Goal: Task Accomplishment & Management: Complete application form

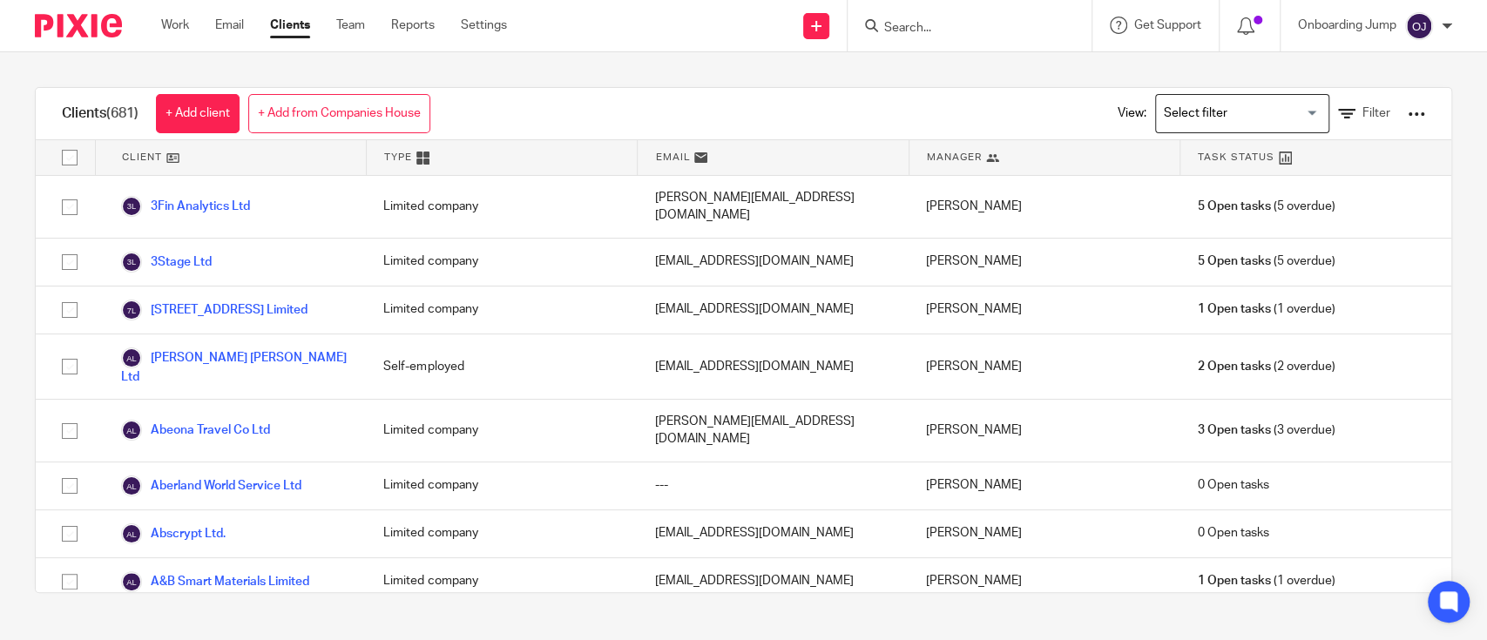
scroll to position [346, 0]
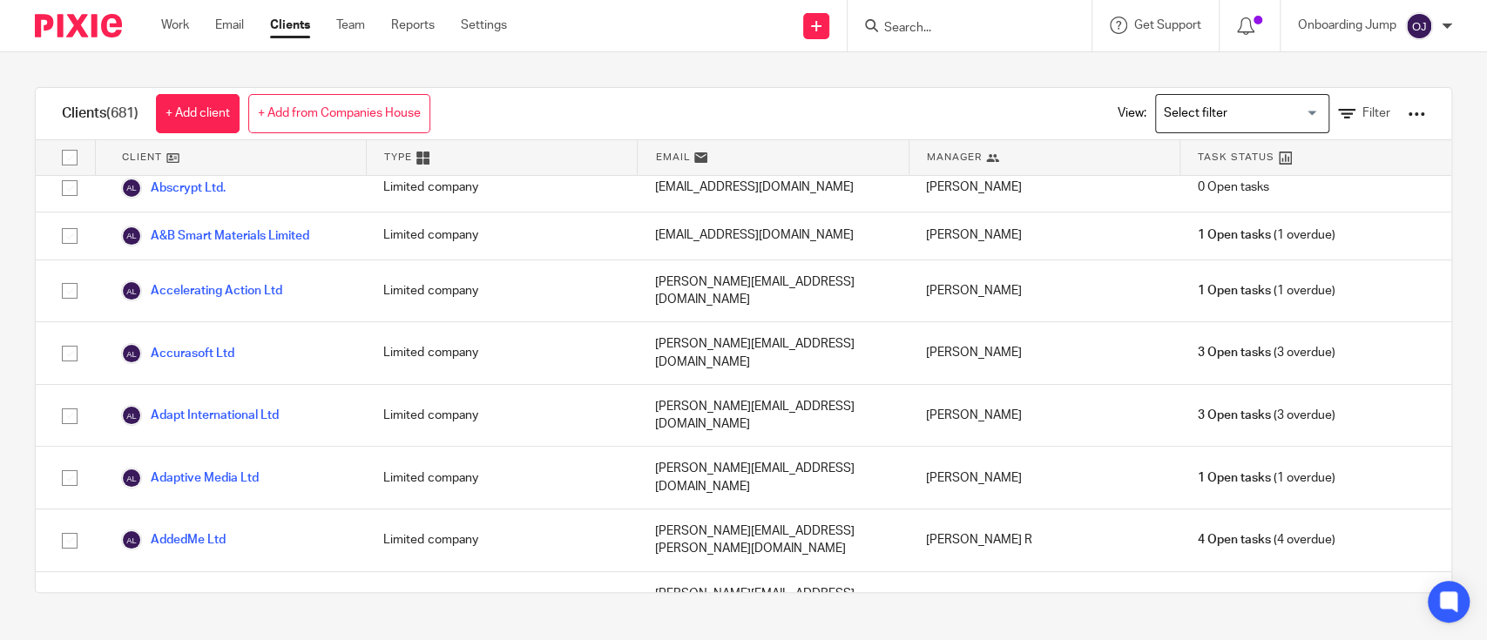
click at [1007, 33] on input "Search" at bounding box center [961, 29] width 157 height 16
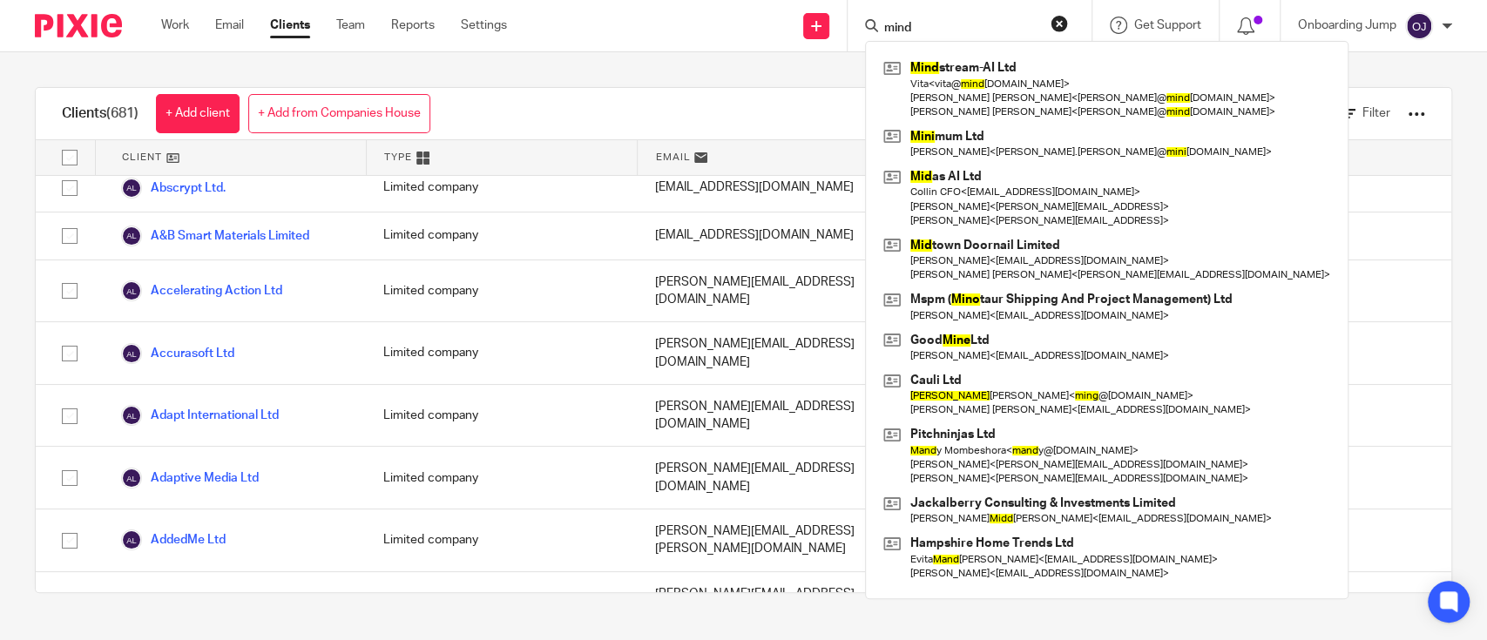
type input "mind"
click at [798, 88] on div "Clients (681) + Add client + Add from Companies House View: Loading... Filter" at bounding box center [744, 114] width 1416 height 52
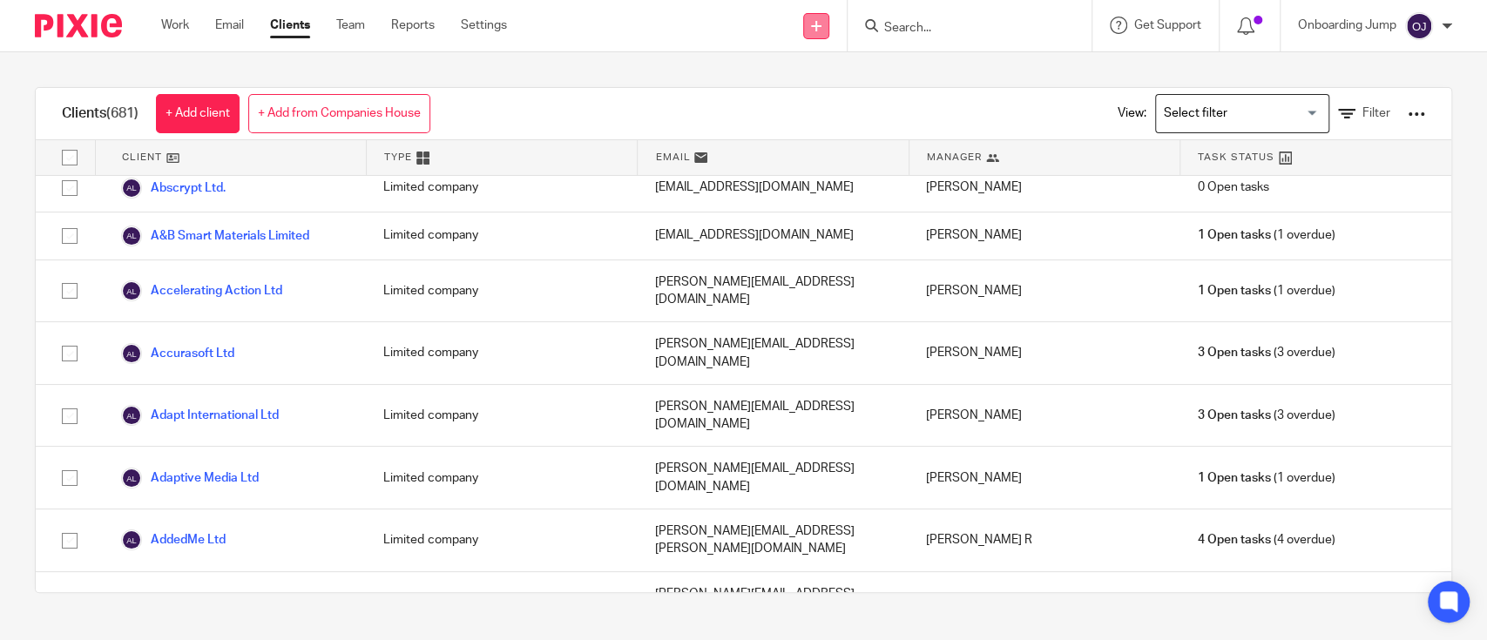
click at [818, 17] on link at bounding box center [816, 26] width 26 height 26
click at [303, 114] on link "+ Add from Companies House" at bounding box center [339, 113] width 182 height 39
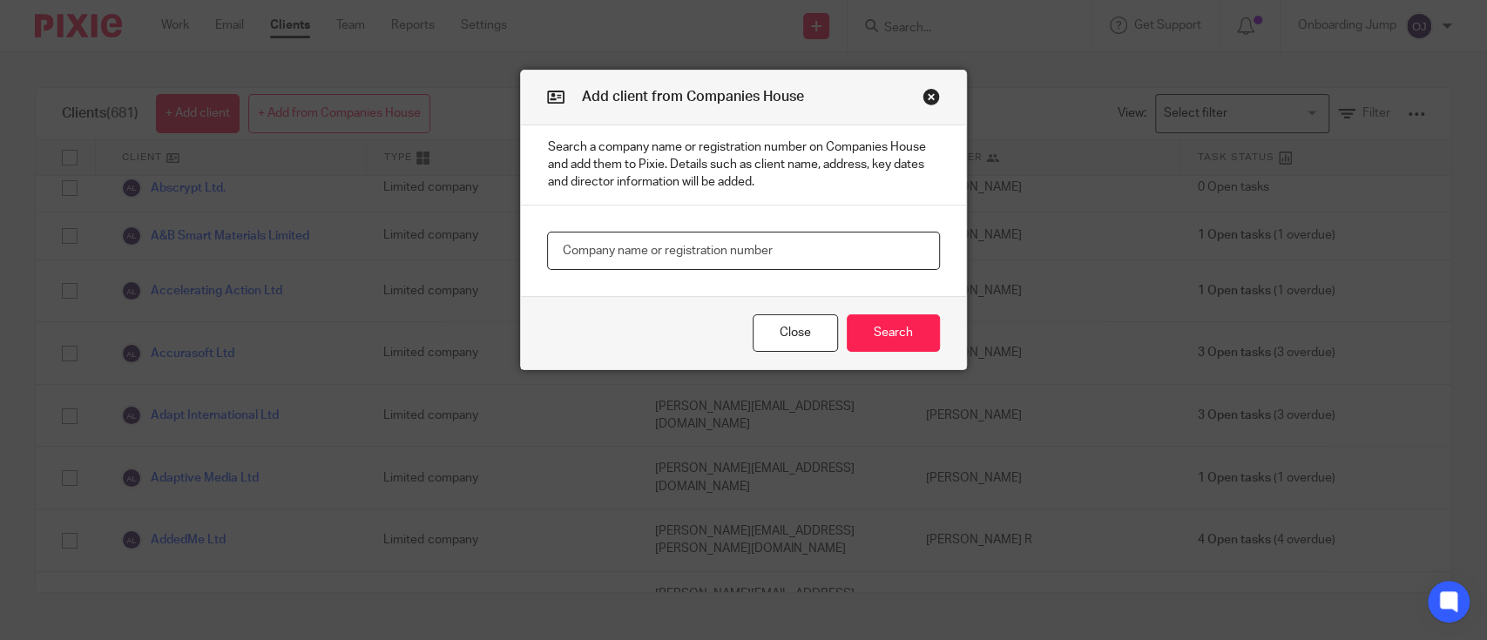
paste input "Mindframe"
type input "Mindframe"
click at [877, 340] on button "Search" at bounding box center [893, 333] width 93 height 37
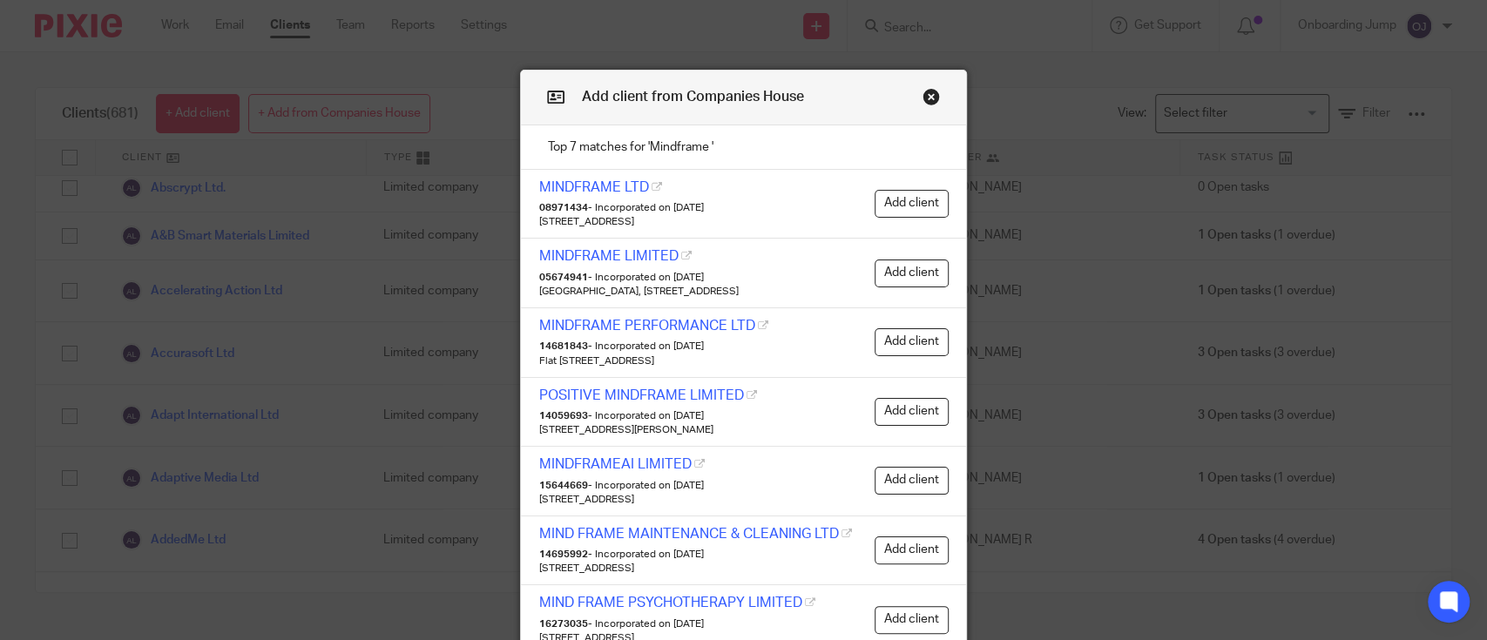
scroll to position [157, 0]
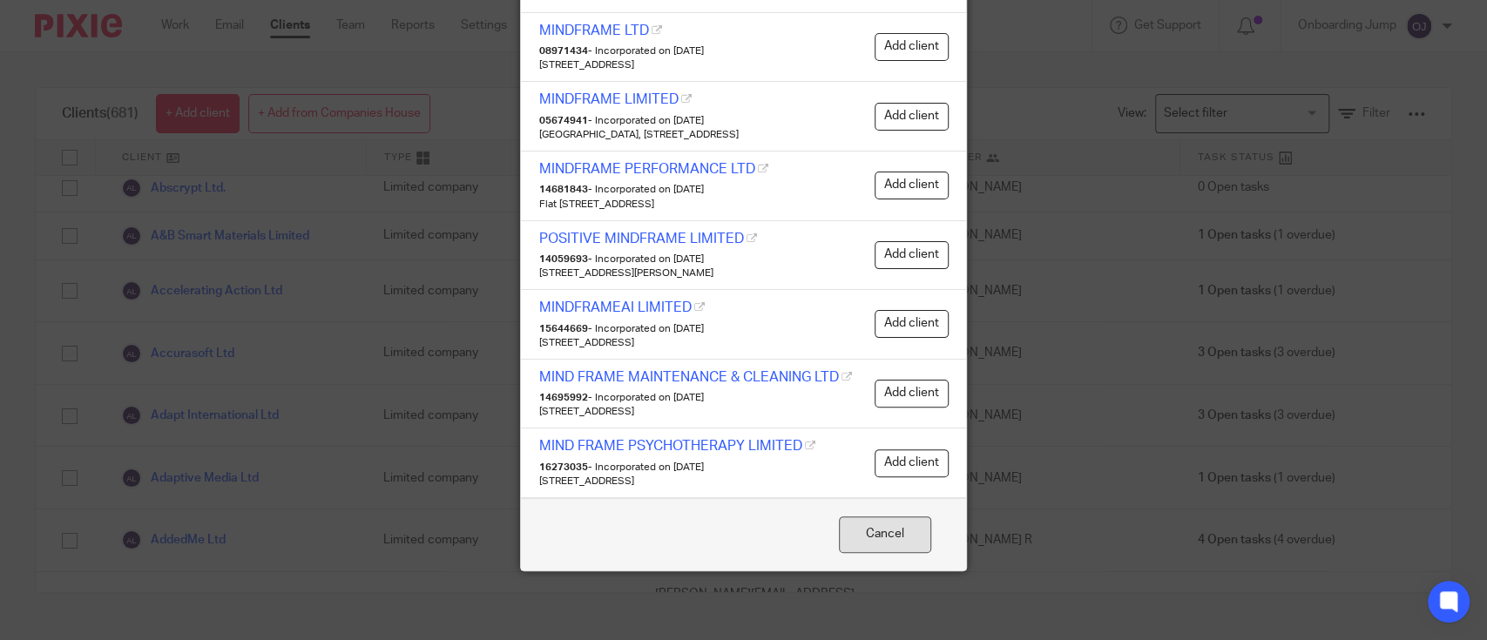
click at [873, 541] on button "Cancel" at bounding box center [885, 535] width 92 height 37
click at [871, 529] on button "Cancel" at bounding box center [885, 535] width 92 height 37
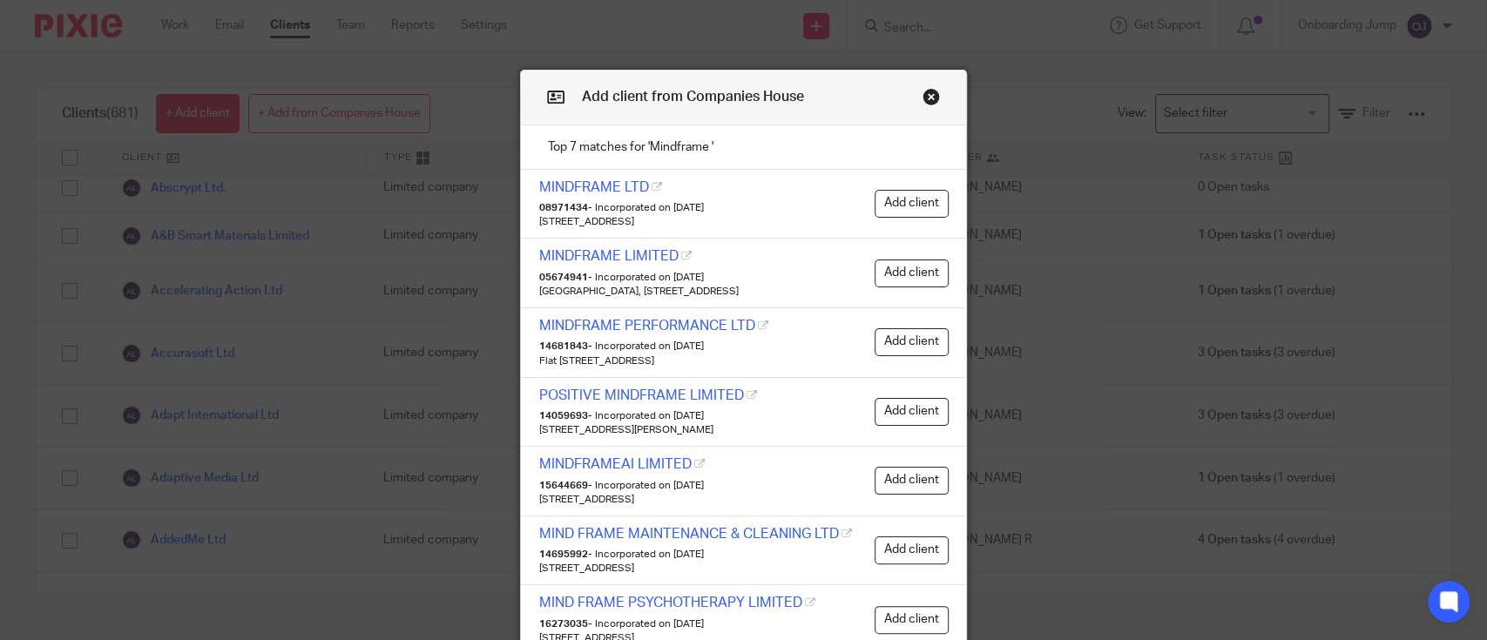
click at [927, 94] on button "Close modal" at bounding box center [931, 96] width 17 height 17
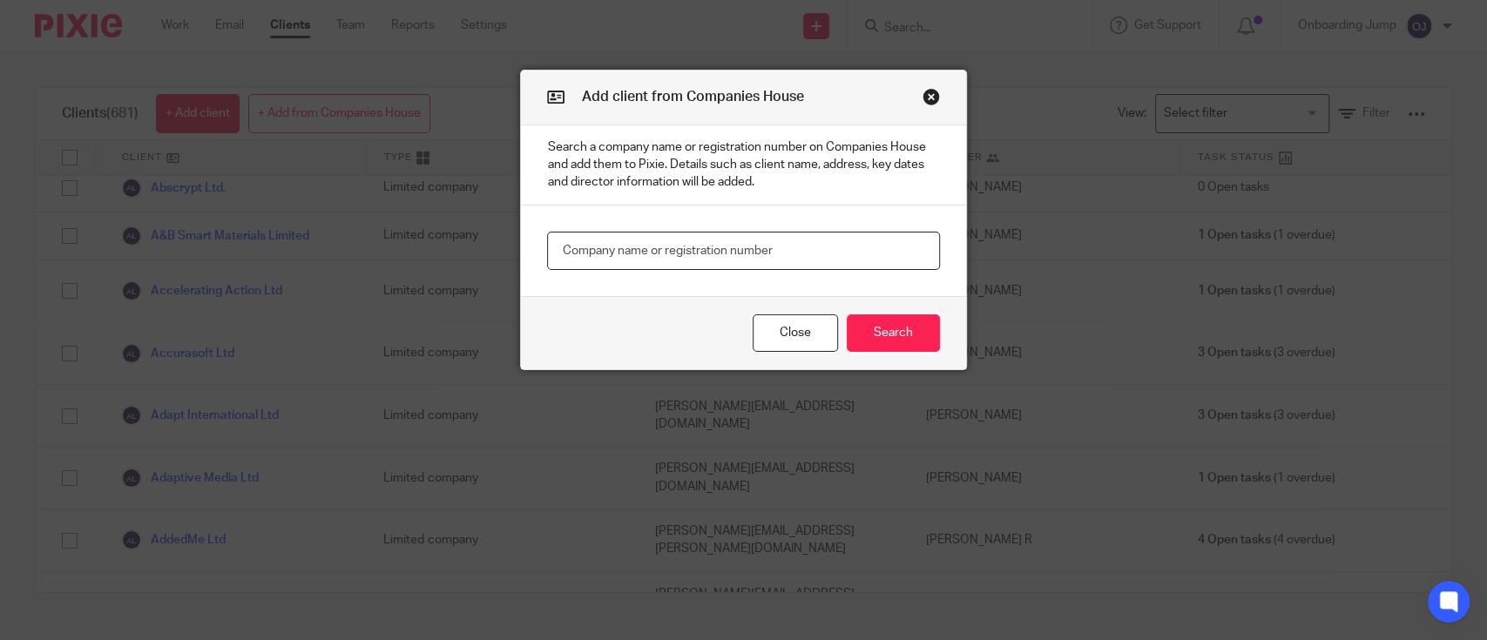
paste input "MINDFRAMEAI LIMITED"
type input "MINDFRAMEAI LIMITED"
click at [877, 338] on button "Search" at bounding box center [893, 333] width 93 height 37
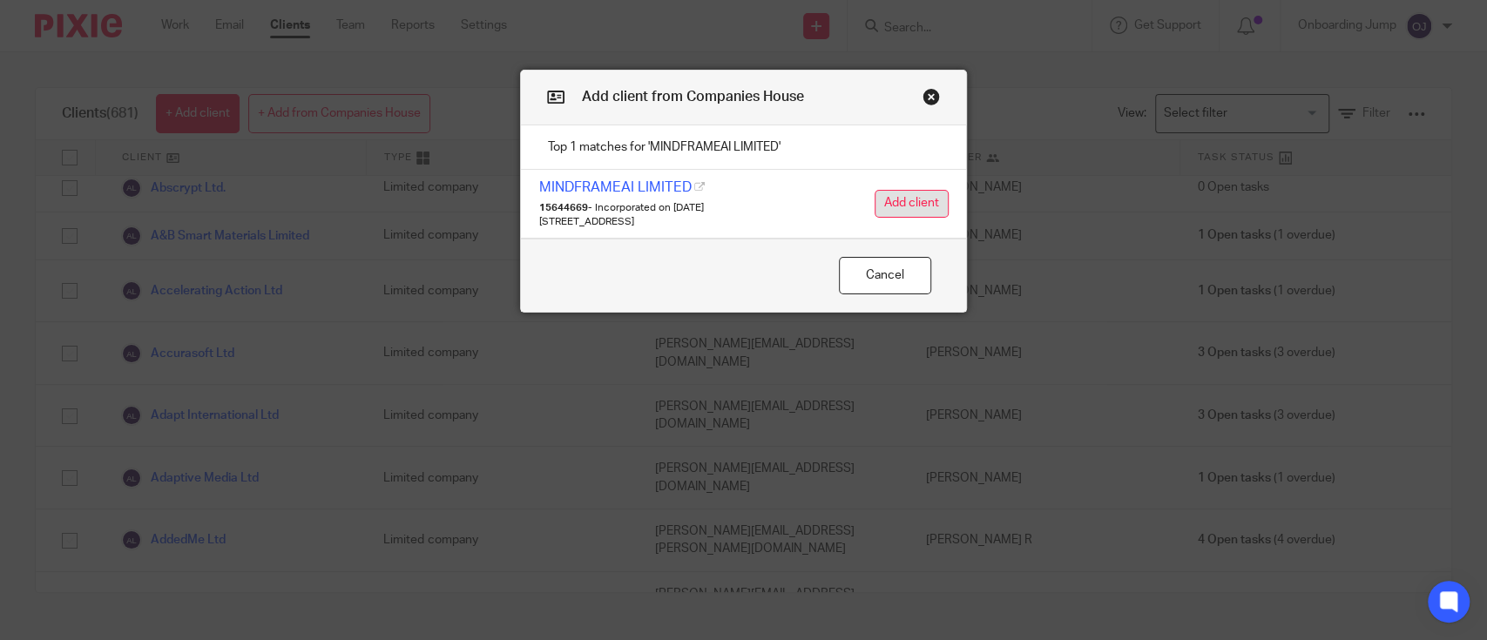
click at [901, 200] on button "Add client" at bounding box center [912, 204] width 74 height 28
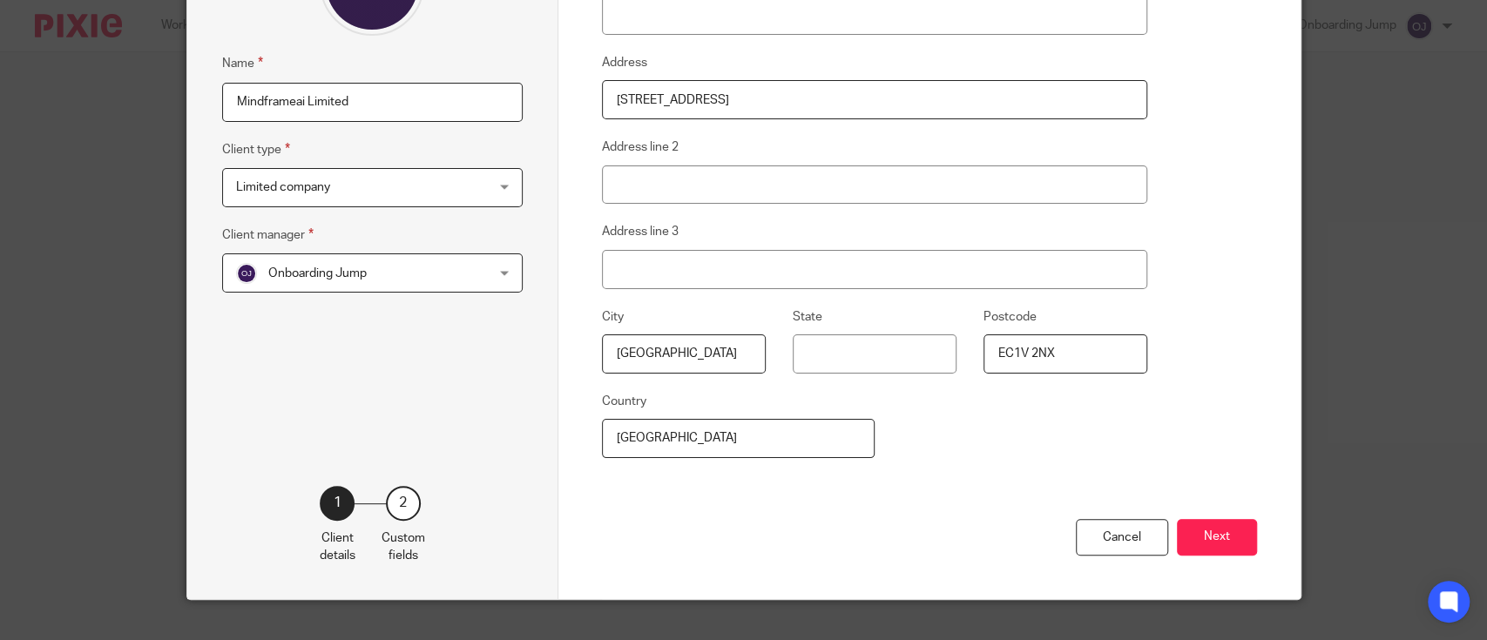
scroll to position [241, 0]
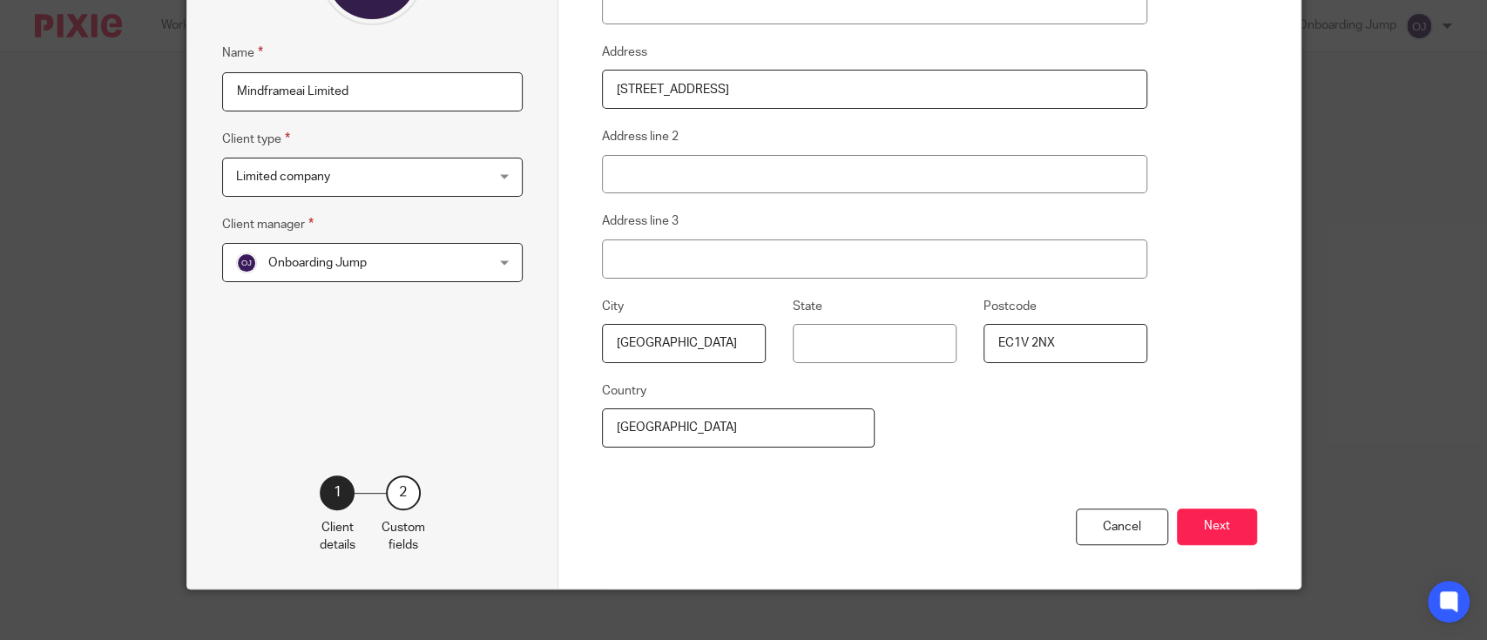
click at [1189, 523] on button "Next" at bounding box center [1217, 527] width 80 height 37
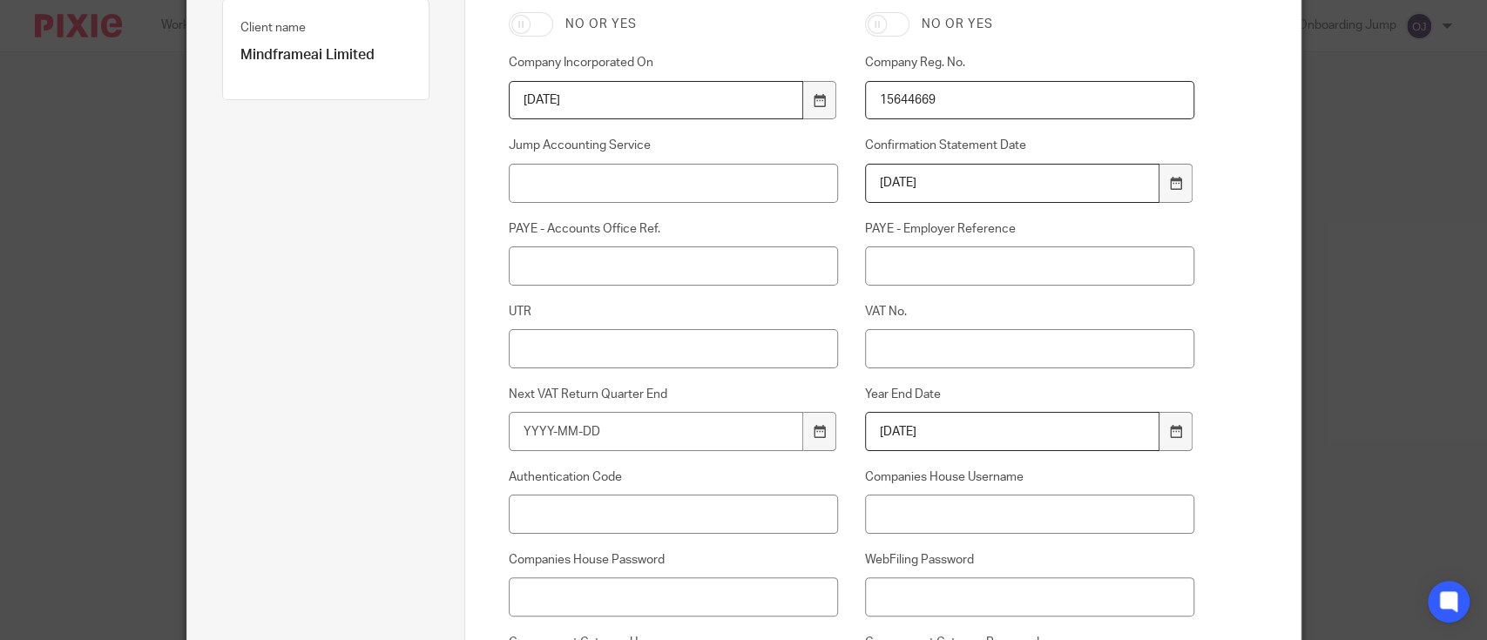
scroll to position [261, 0]
click at [607, 186] on input "Jump Accounting Service" at bounding box center [673, 181] width 329 height 39
type input "Y"
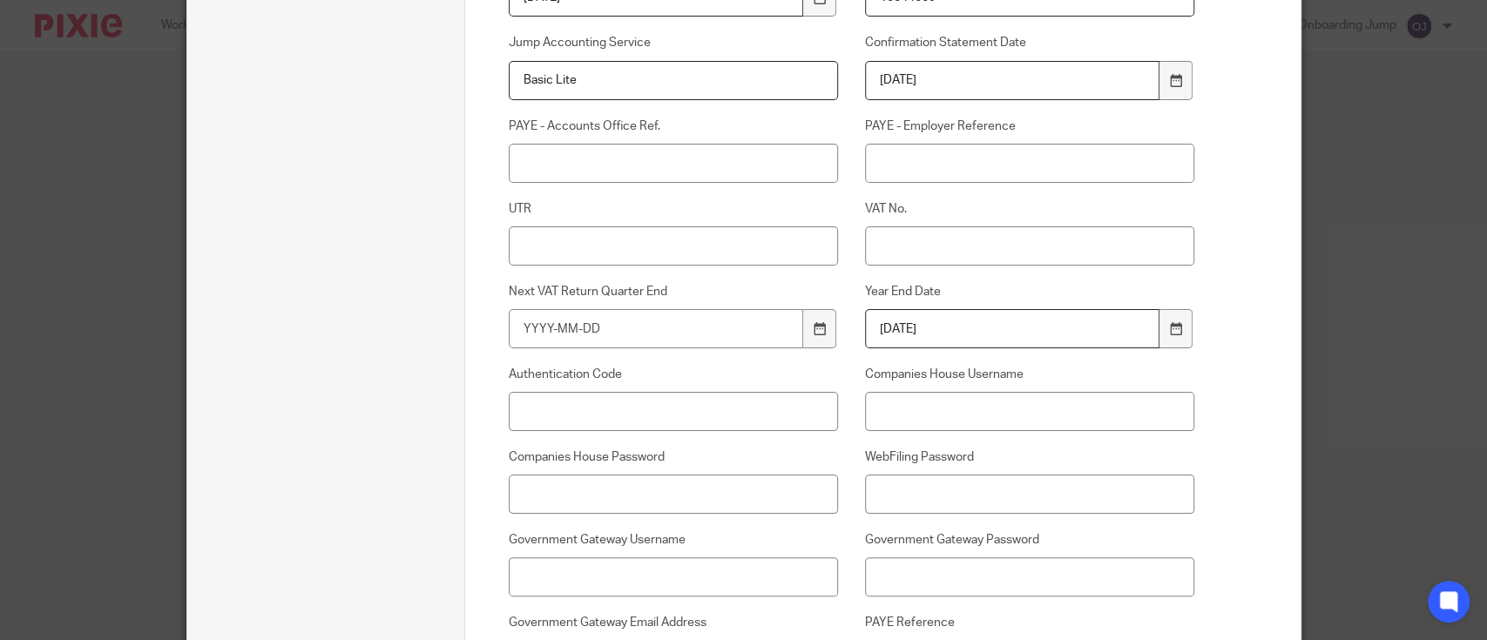
scroll to position [363, 0]
type input "Basic Lite"
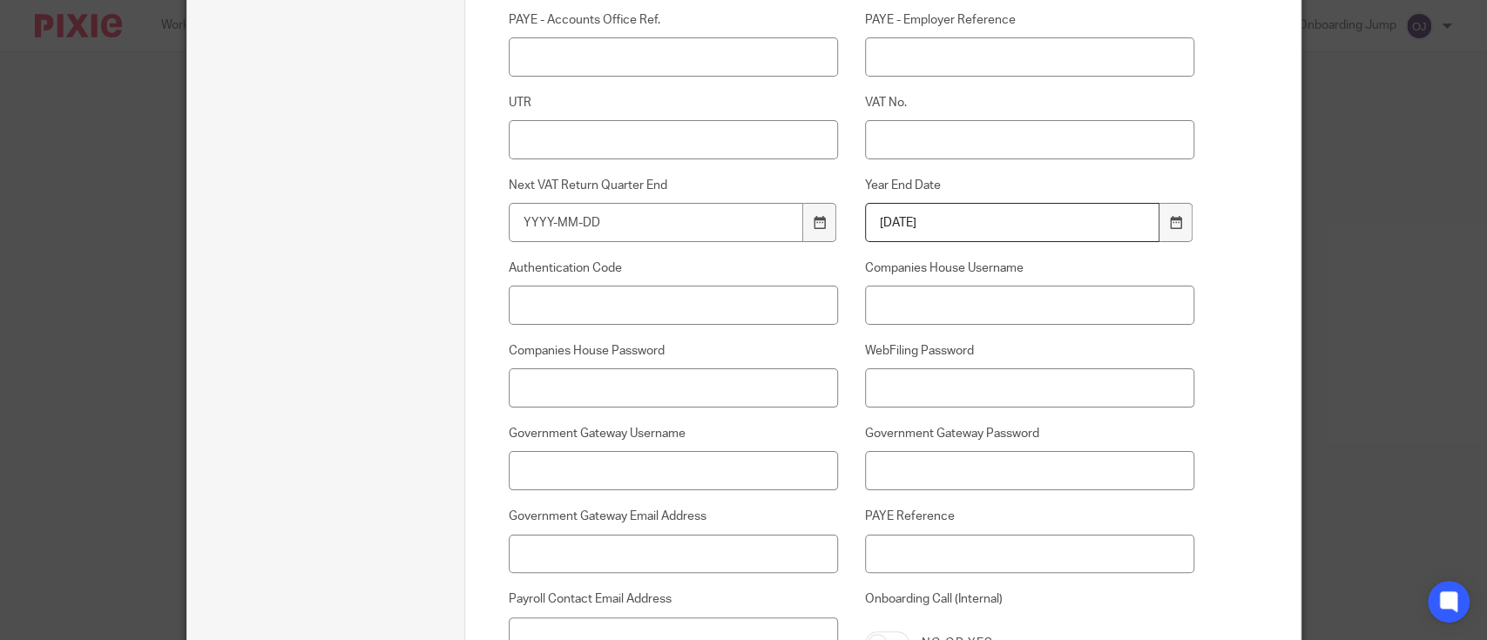
scroll to position [474, 0]
click at [630, 304] on input "Authentication Code" at bounding box center [673, 300] width 329 height 39
paste input "PBB4YP"
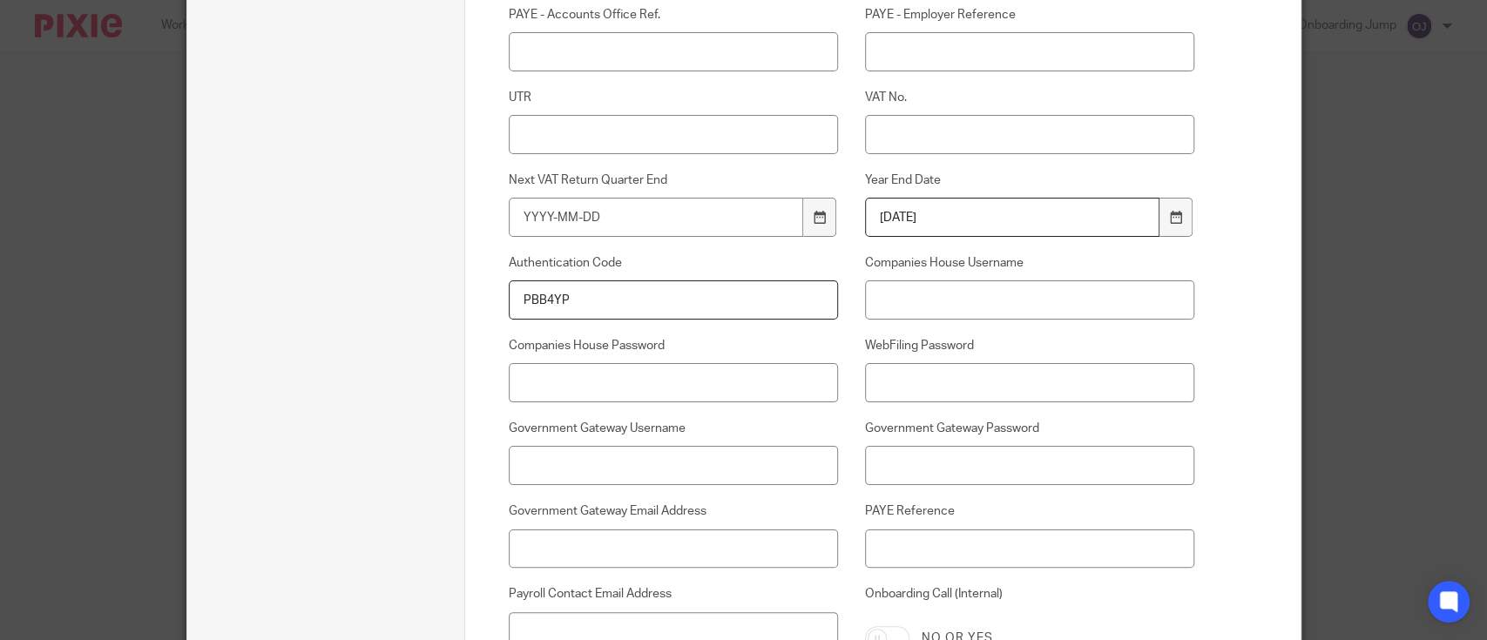
type input "PBB4YP"
click at [597, 143] on input "UTR" at bounding box center [673, 134] width 329 height 39
paste input "6393324464"
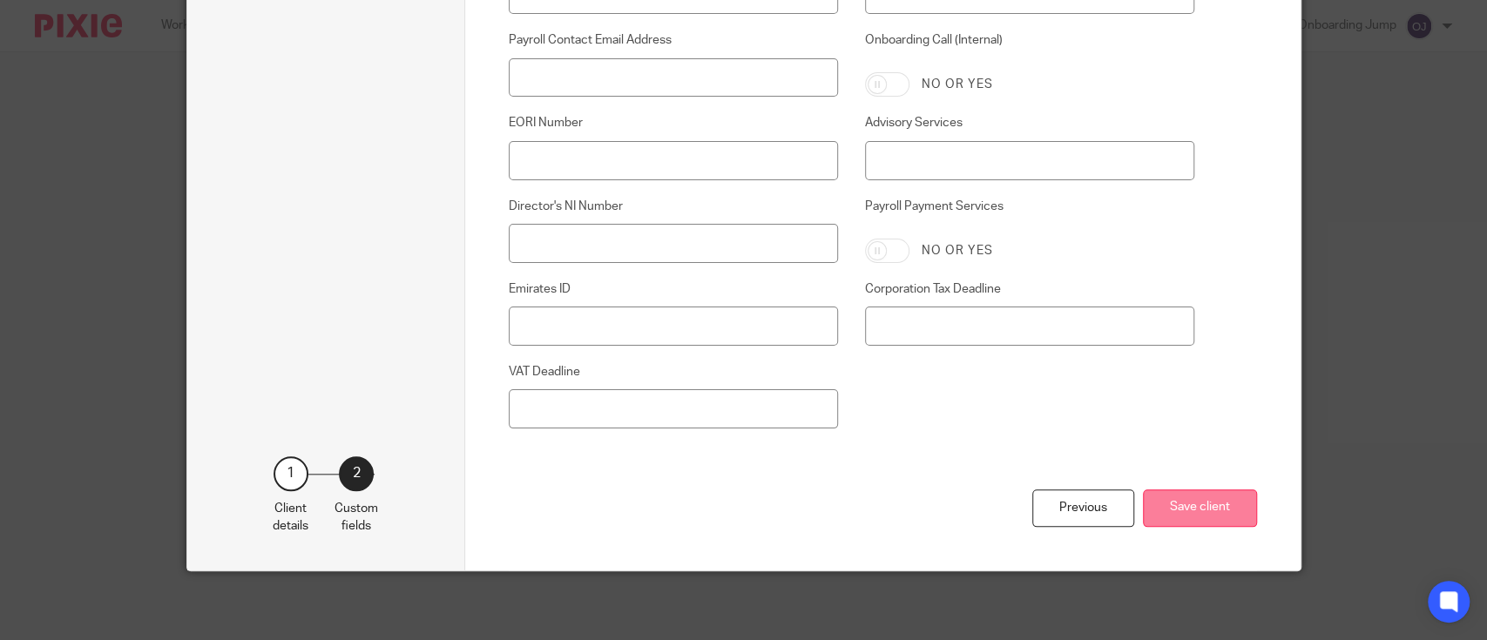
type input "6393324464"
click at [1164, 511] on button "Save client" at bounding box center [1200, 508] width 114 height 37
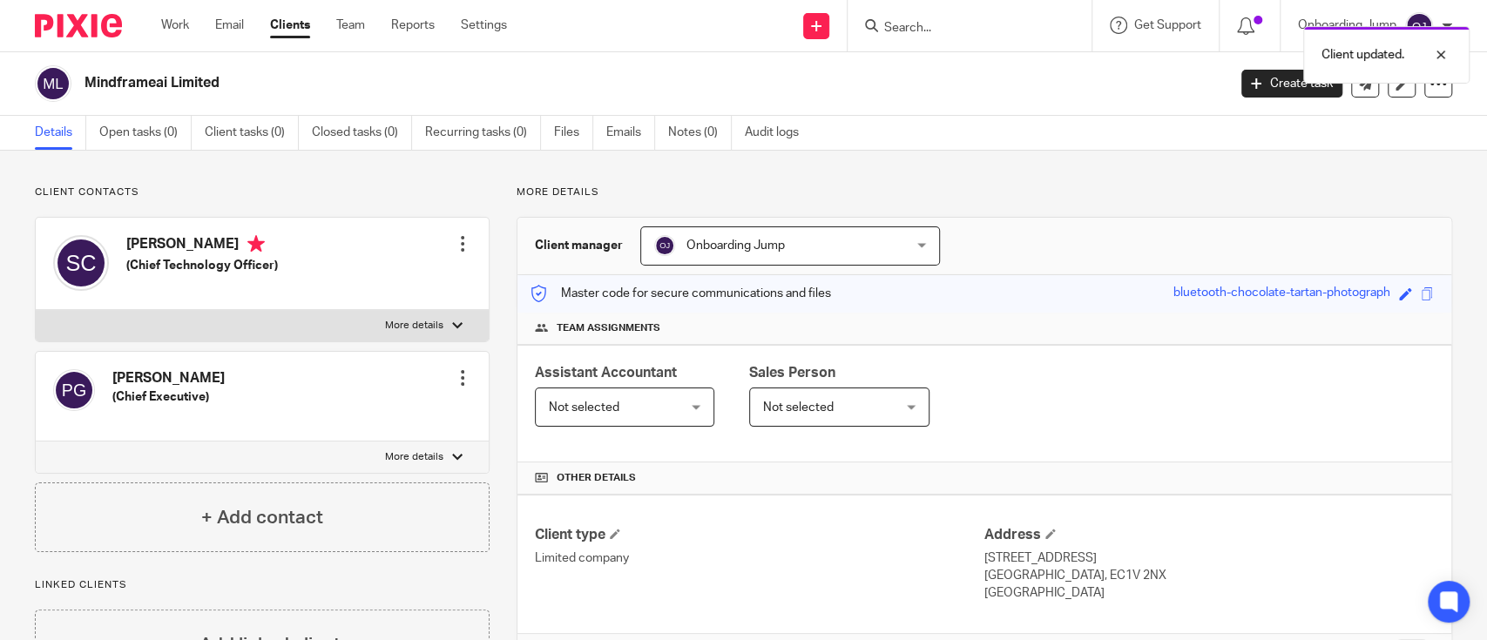
click at [715, 247] on span "Onboarding Jump" at bounding box center [736, 246] width 98 height 12
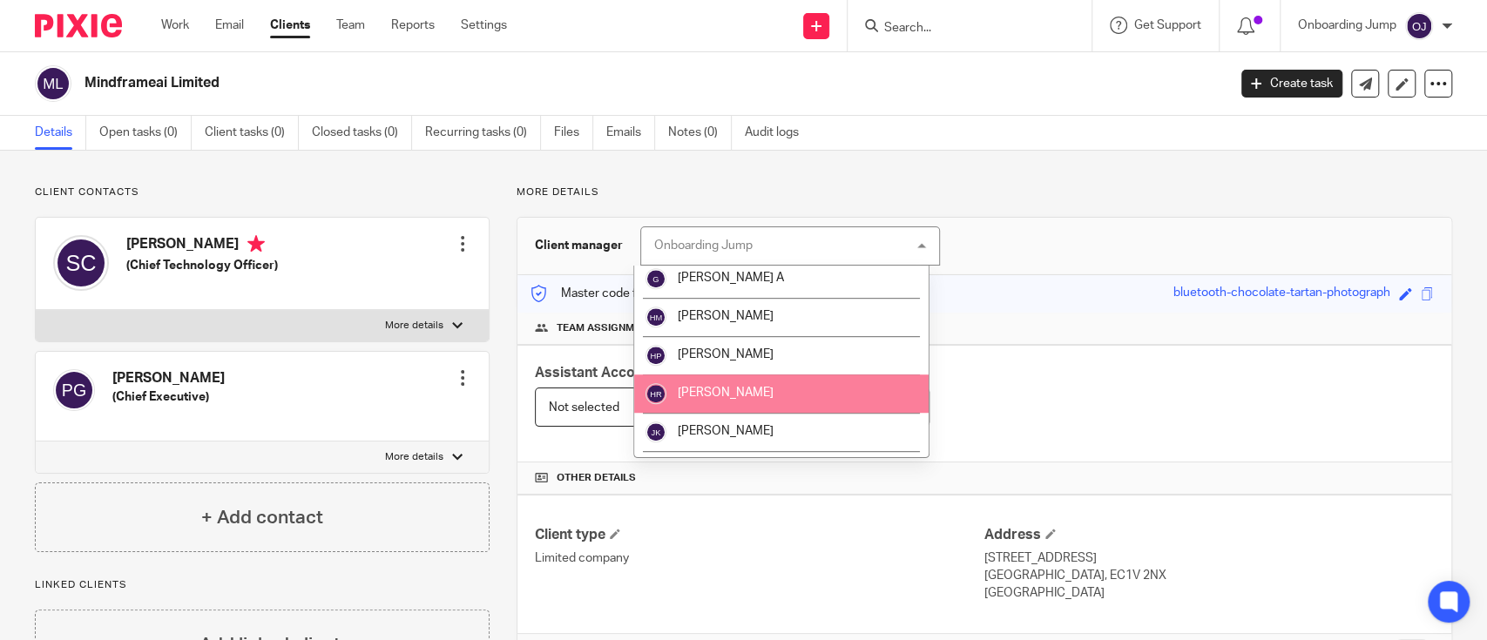
scroll to position [927, 0]
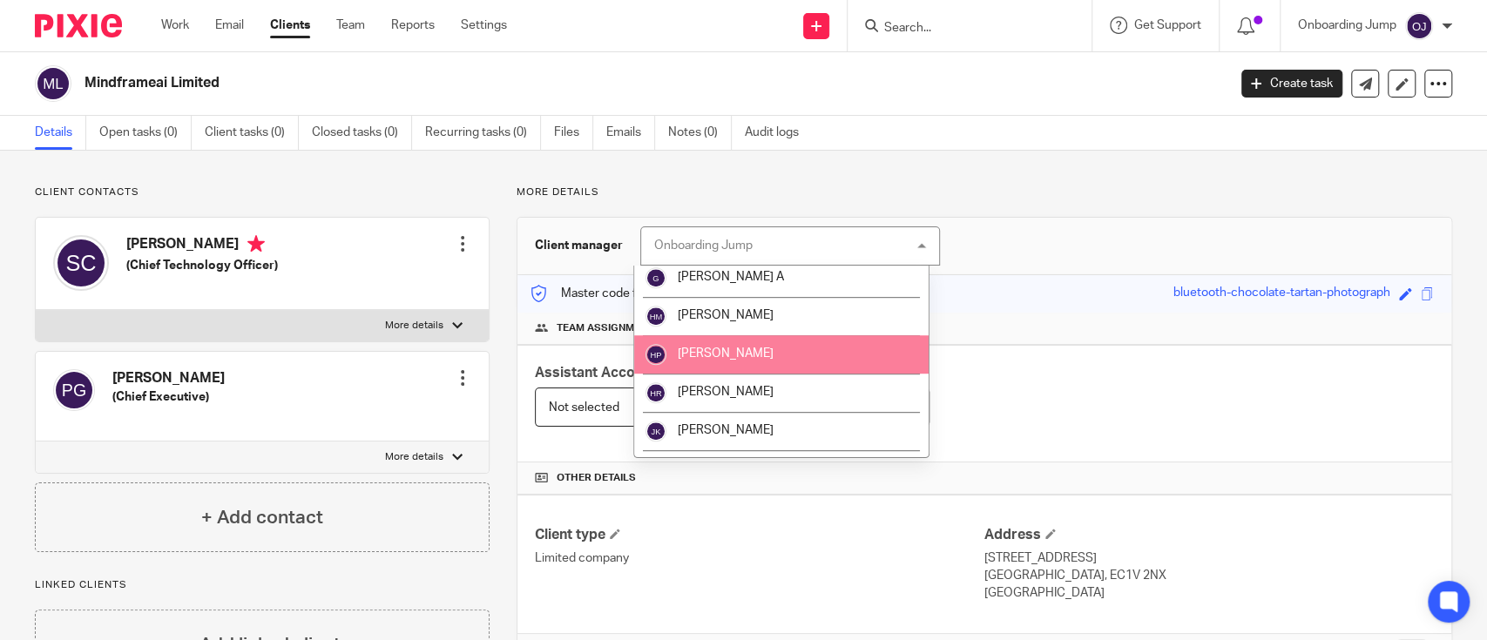
click at [742, 374] on li "[PERSON_NAME]" at bounding box center [781, 354] width 295 height 38
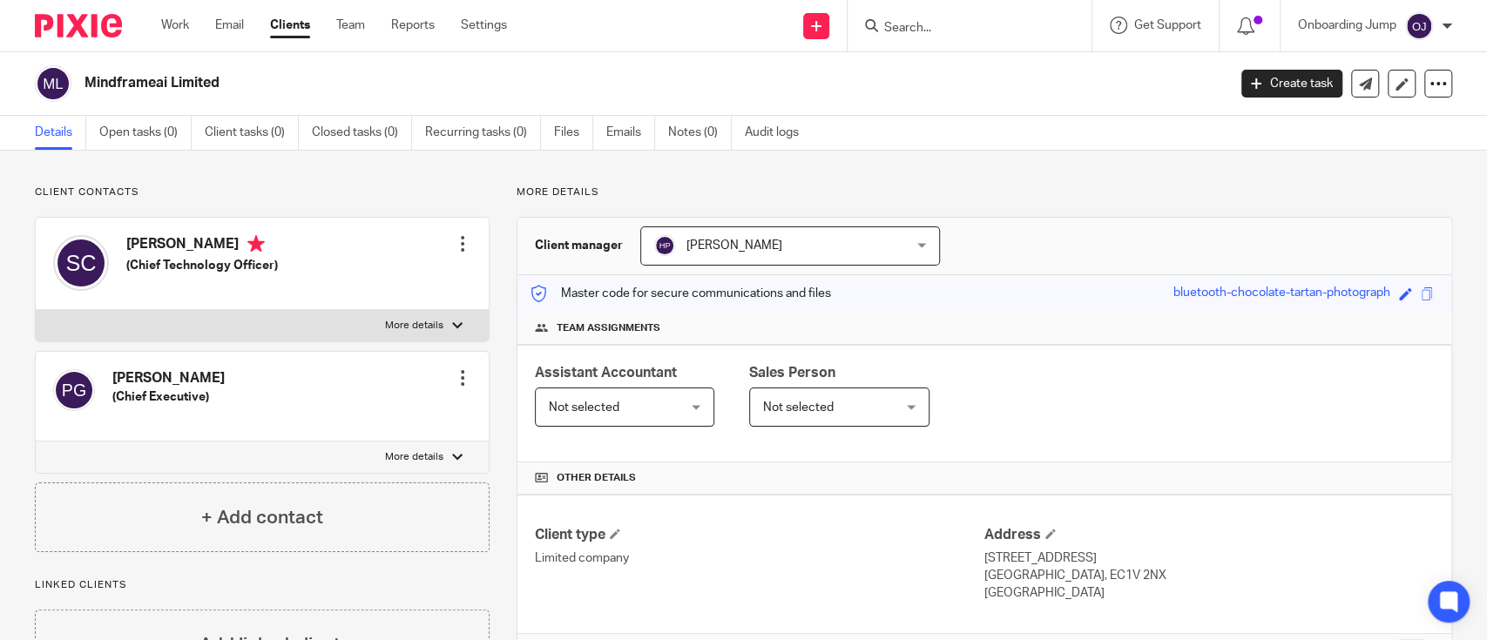
click at [681, 415] on span "Not selected" at bounding box center [615, 407] width 132 height 37
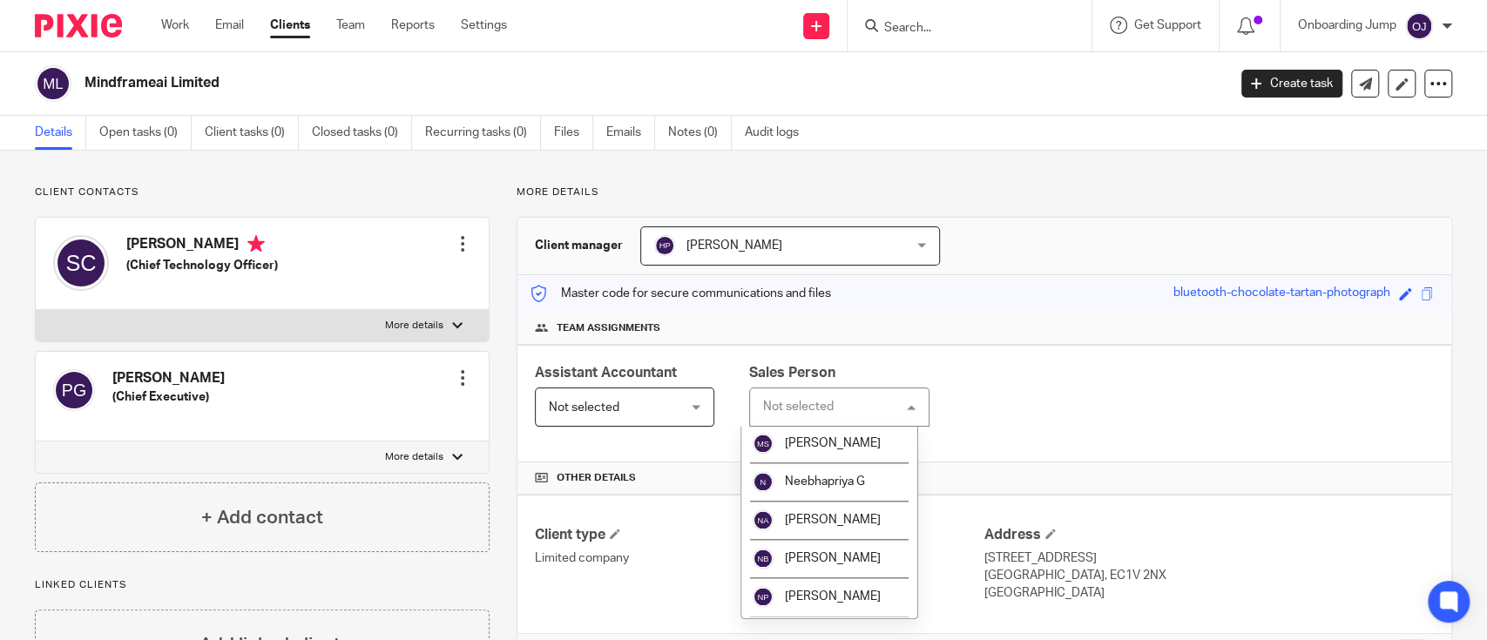
scroll to position [2047, 0]
click at [782, 348] on li "[PERSON_NAME]" at bounding box center [830, 328] width 176 height 38
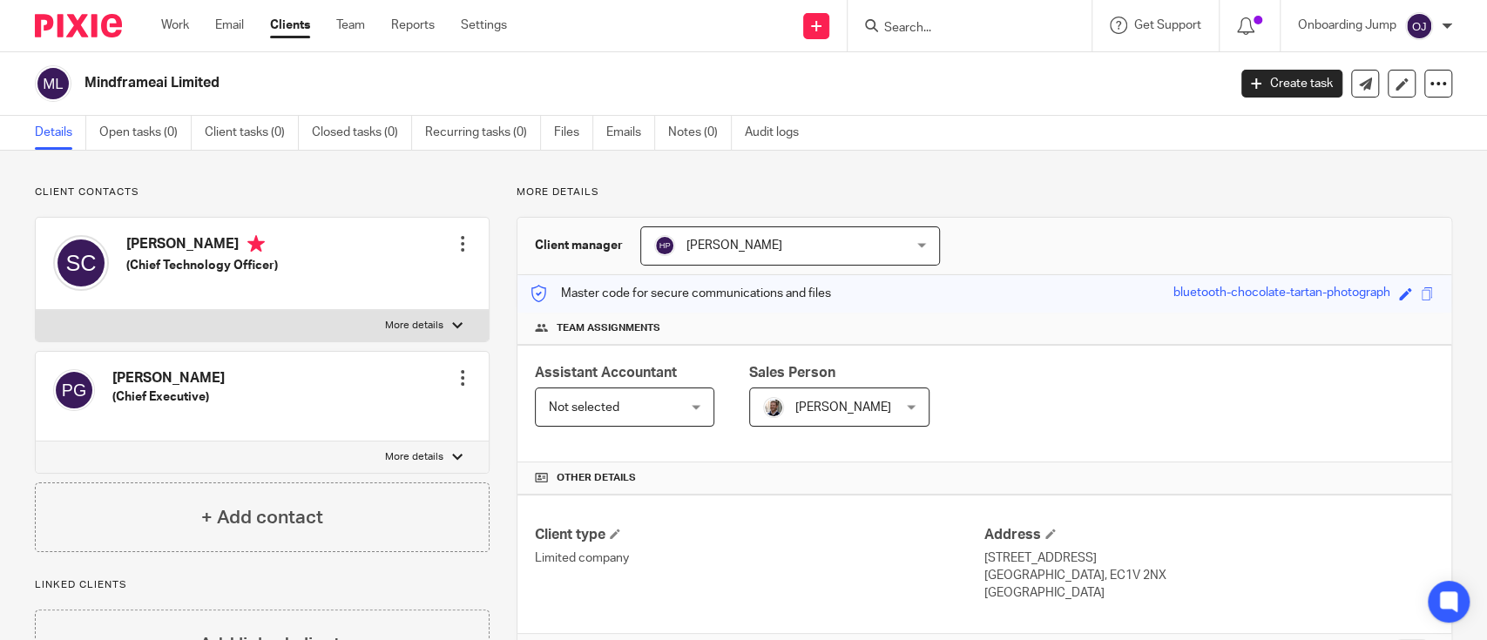
scroll to position [464, 0]
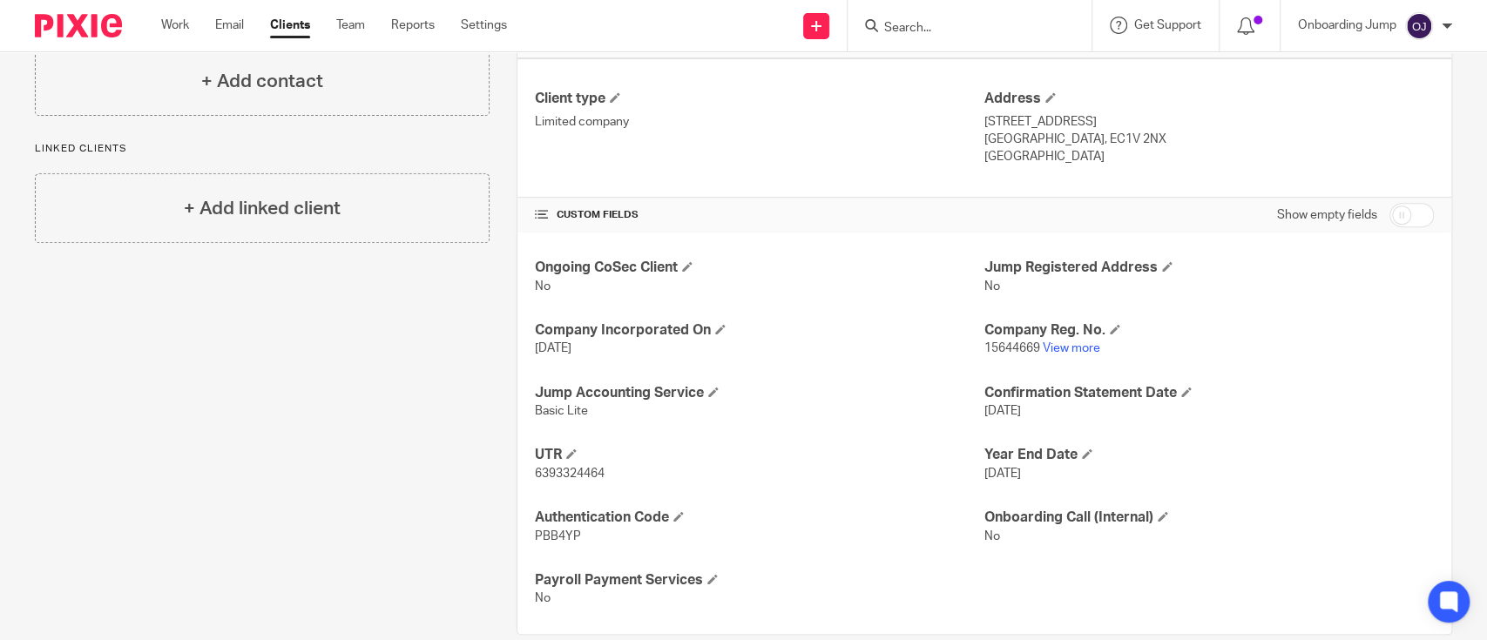
scroll to position [436, 0]
click at [986, 25] on input "Search" at bounding box center [961, 29] width 157 height 16
paste input "OOMPH HOLDINGS LTD"
type input "OOMPH HOLDINGS LTD"
click at [280, 25] on link "Clients" at bounding box center [290, 25] width 40 height 17
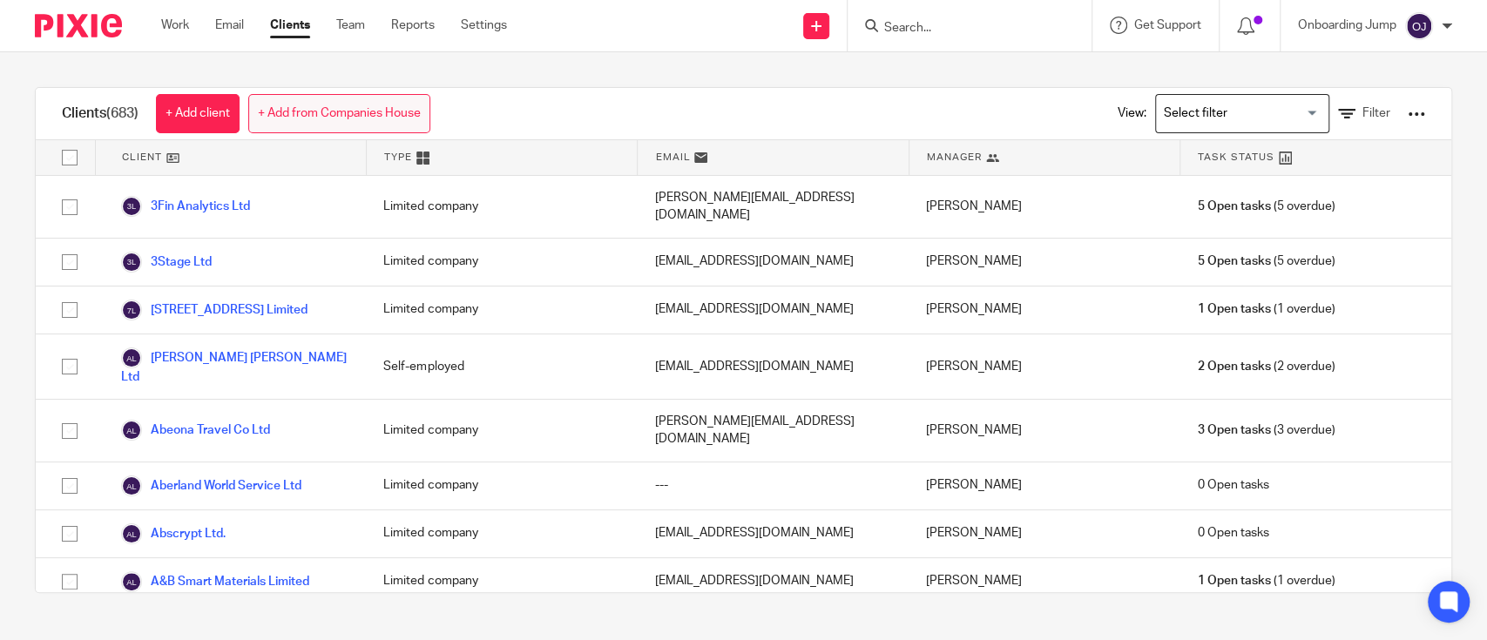
click at [328, 108] on link "+ Add from Companies House" at bounding box center [339, 113] width 182 height 39
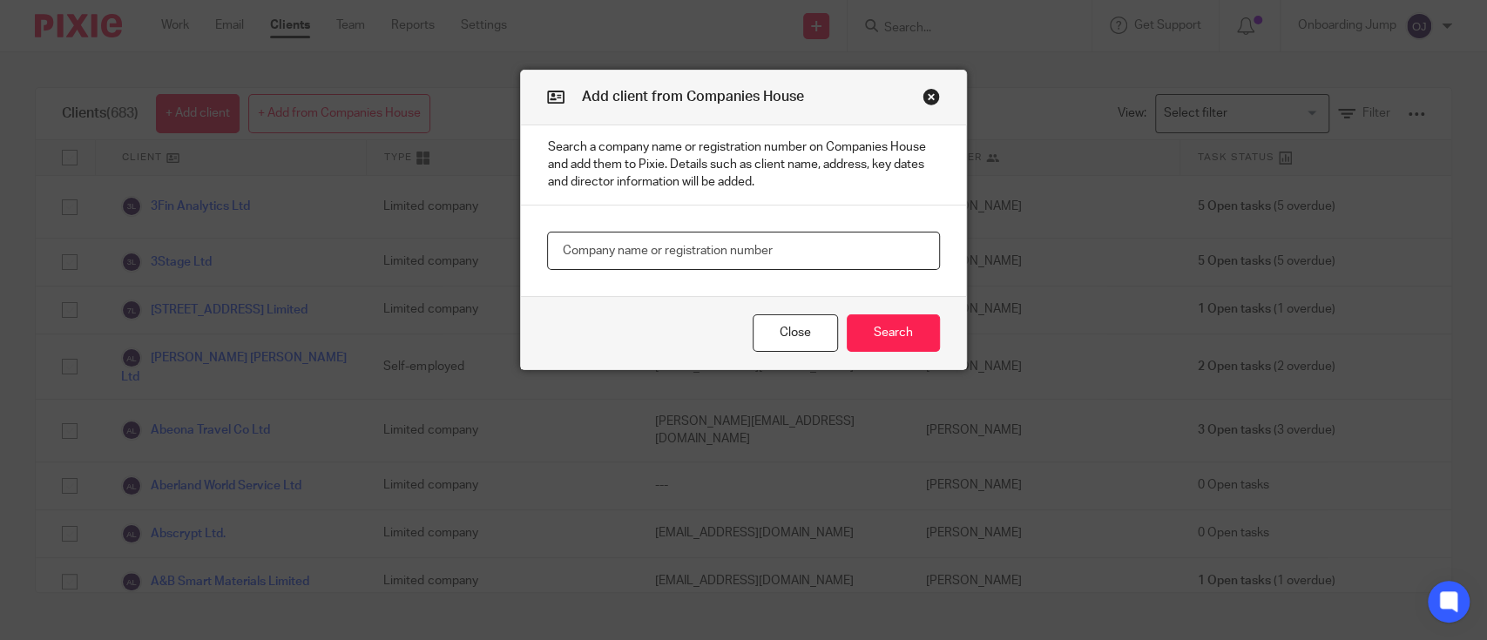
click at [778, 258] on input "text" at bounding box center [743, 251] width 392 height 39
paste input "OOMPH HOLDINGS LTD"
type input "OOMPH HOLDINGS LTD"
click at [906, 332] on button "Search" at bounding box center [893, 333] width 93 height 37
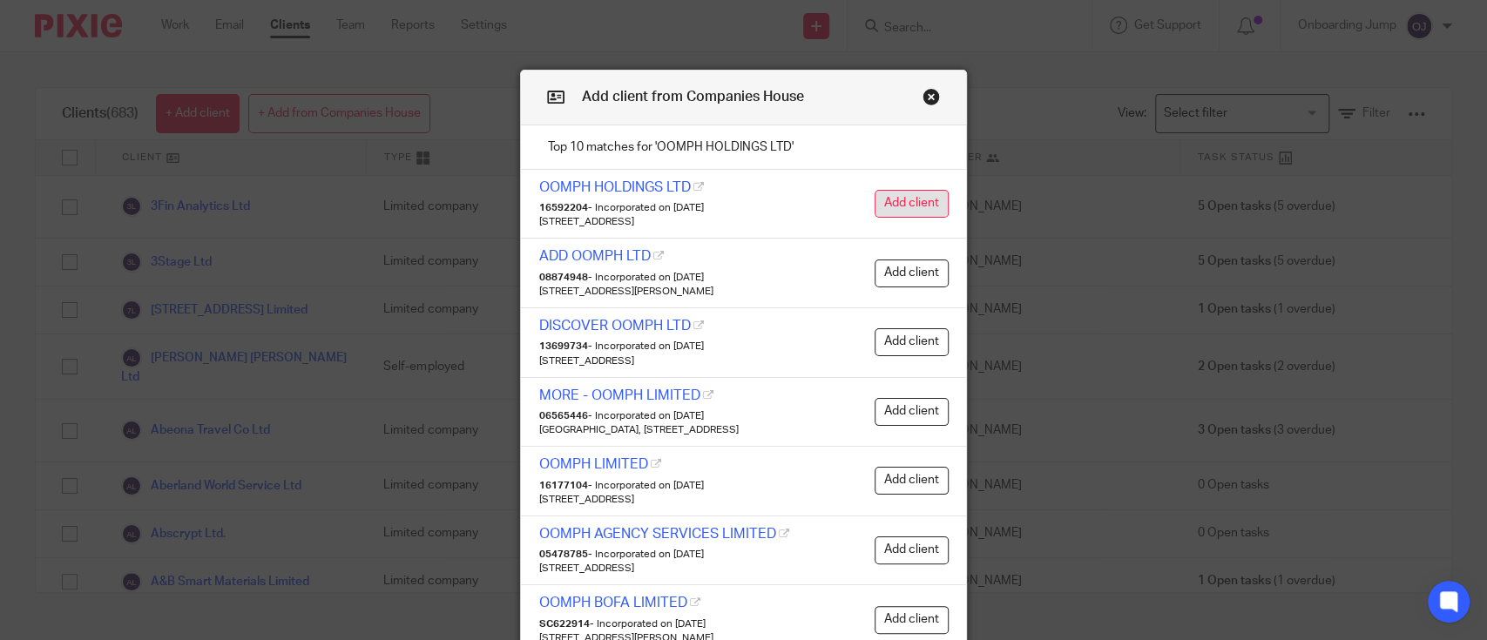
click at [898, 205] on button "Add client" at bounding box center [912, 204] width 74 height 28
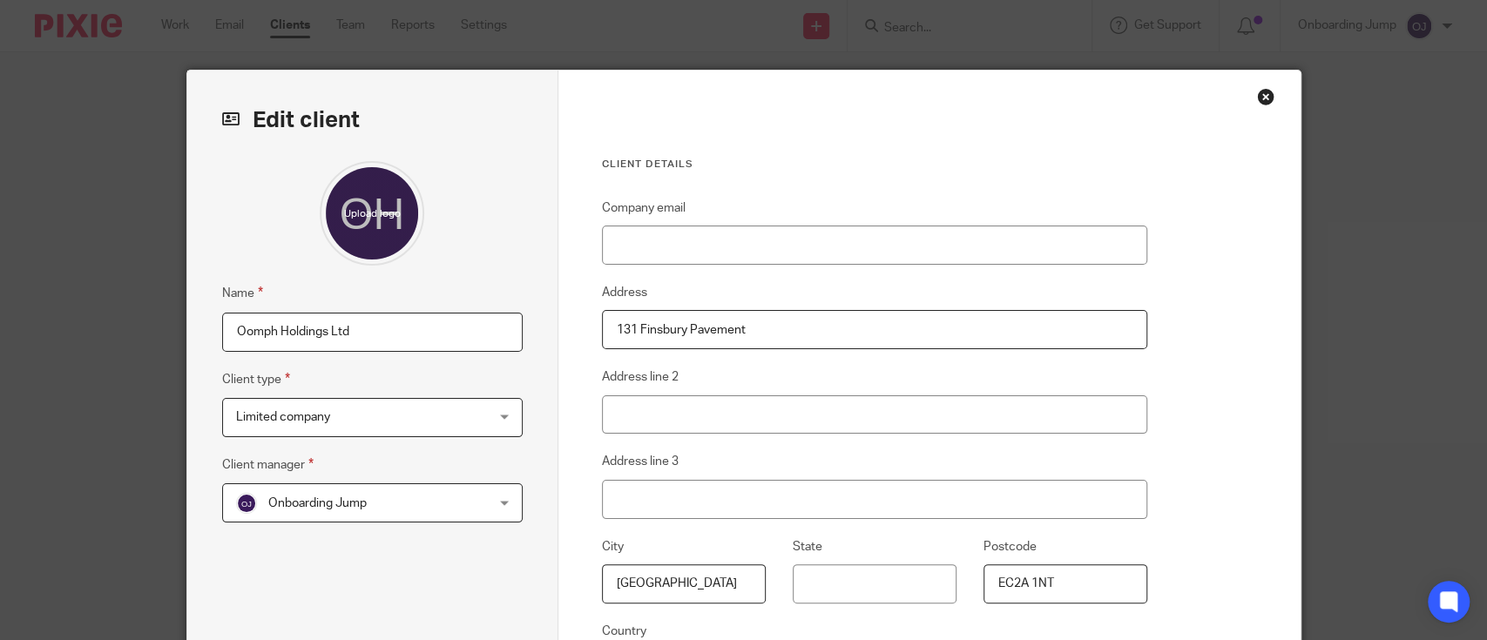
click at [313, 498] on span "Onboarding Jump" at bounding box center [317, 504] width 98 height 12
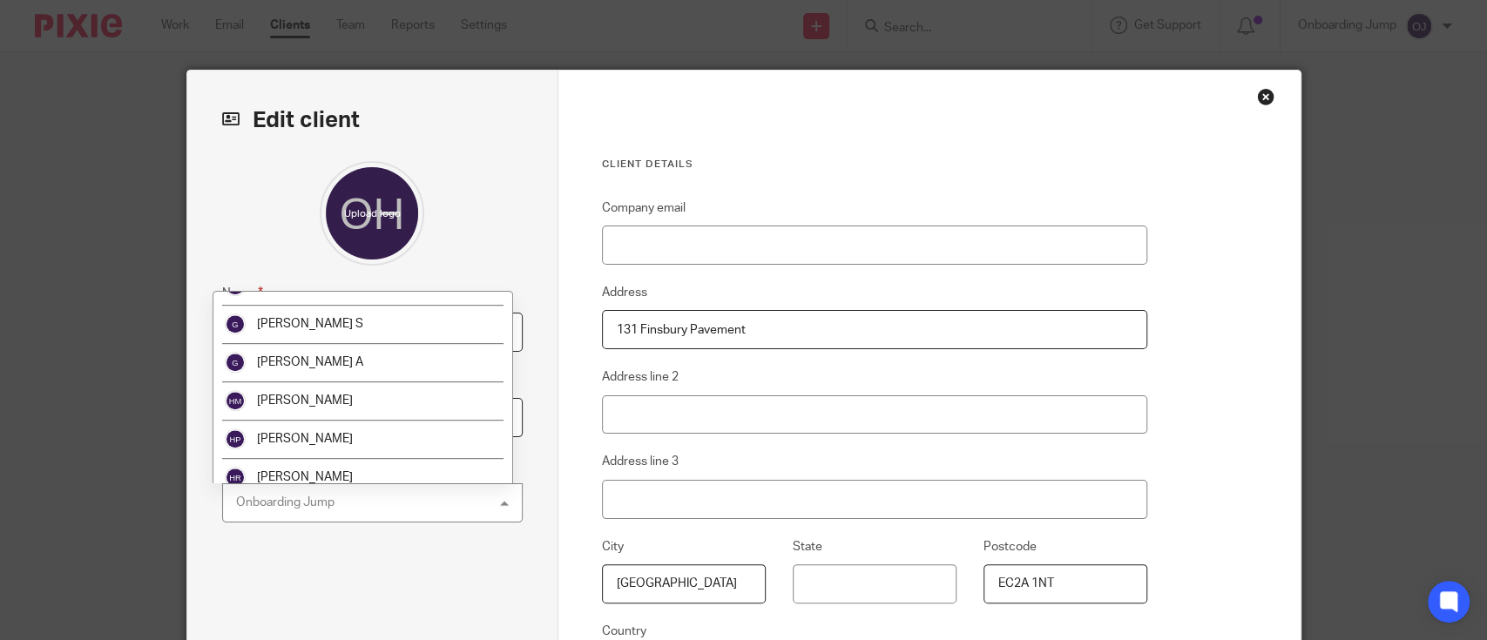
scroll to position [871, 0]
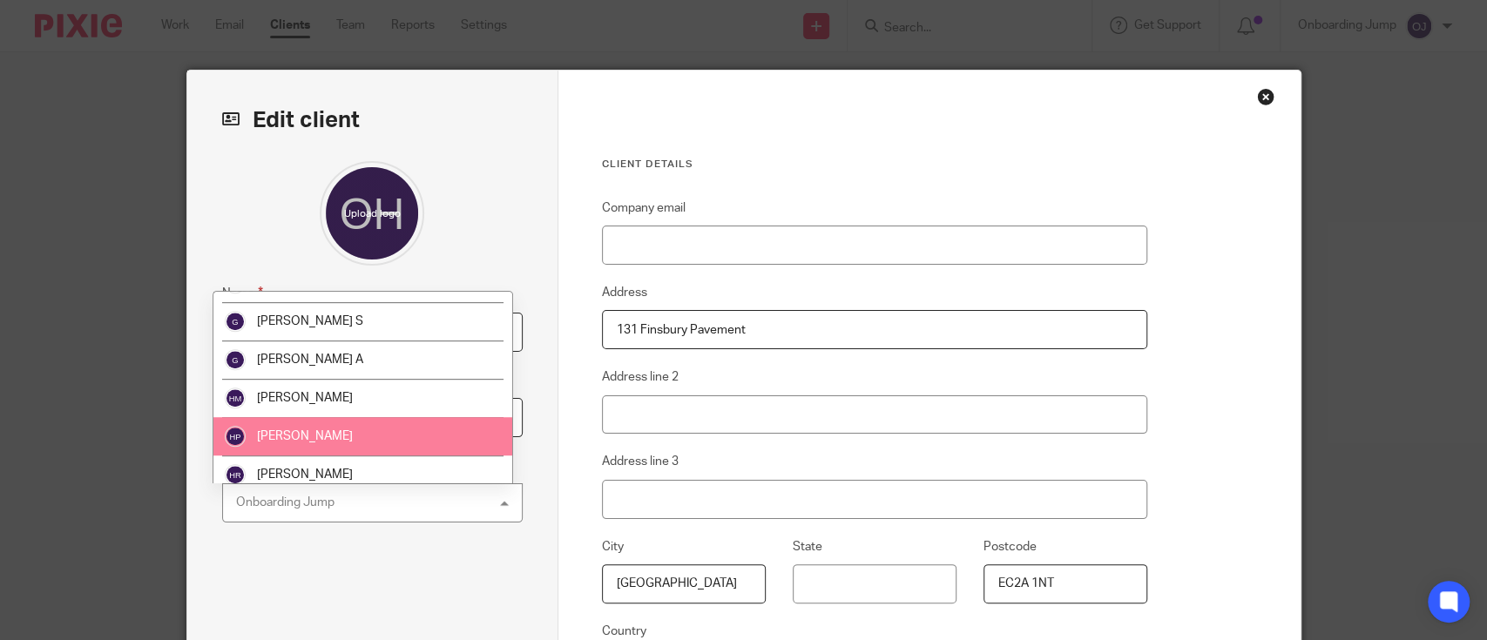
click at [356, 437] on li "[PERSON_NAME]" at bounding box center [362, 436] width 299 height 38
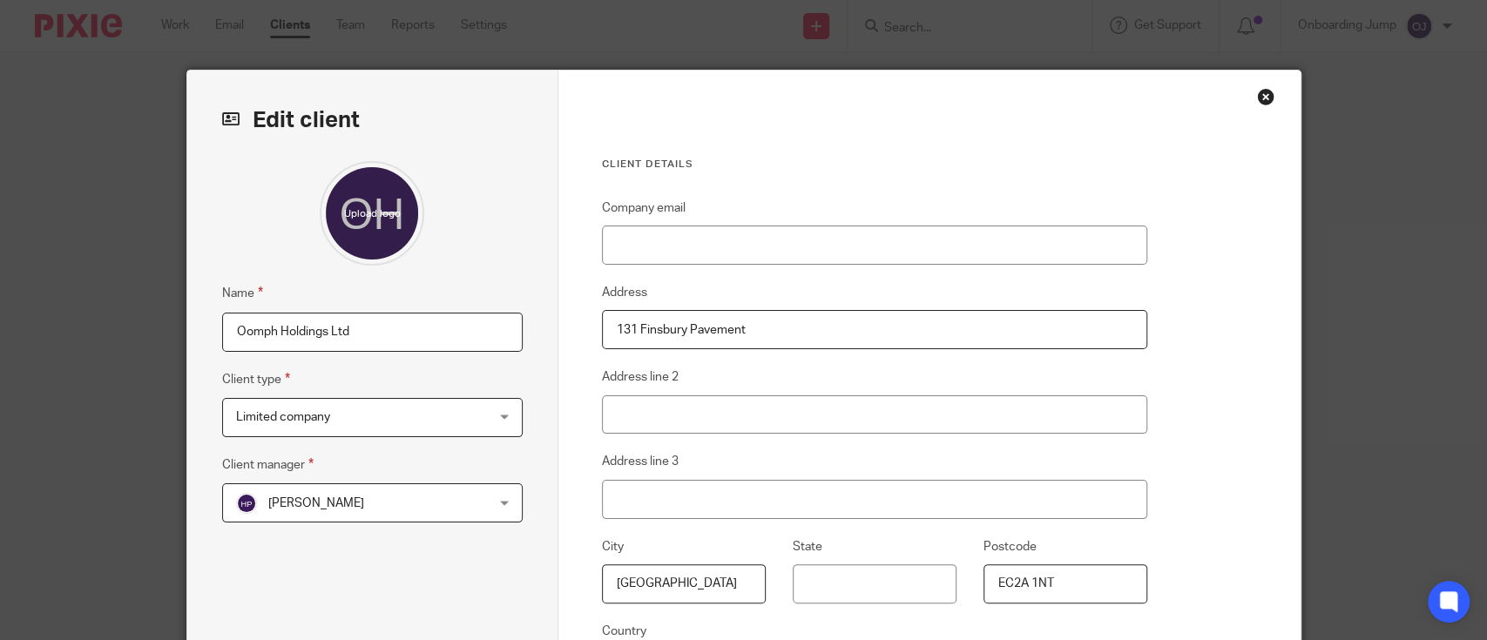
scroll to position [258, 0]
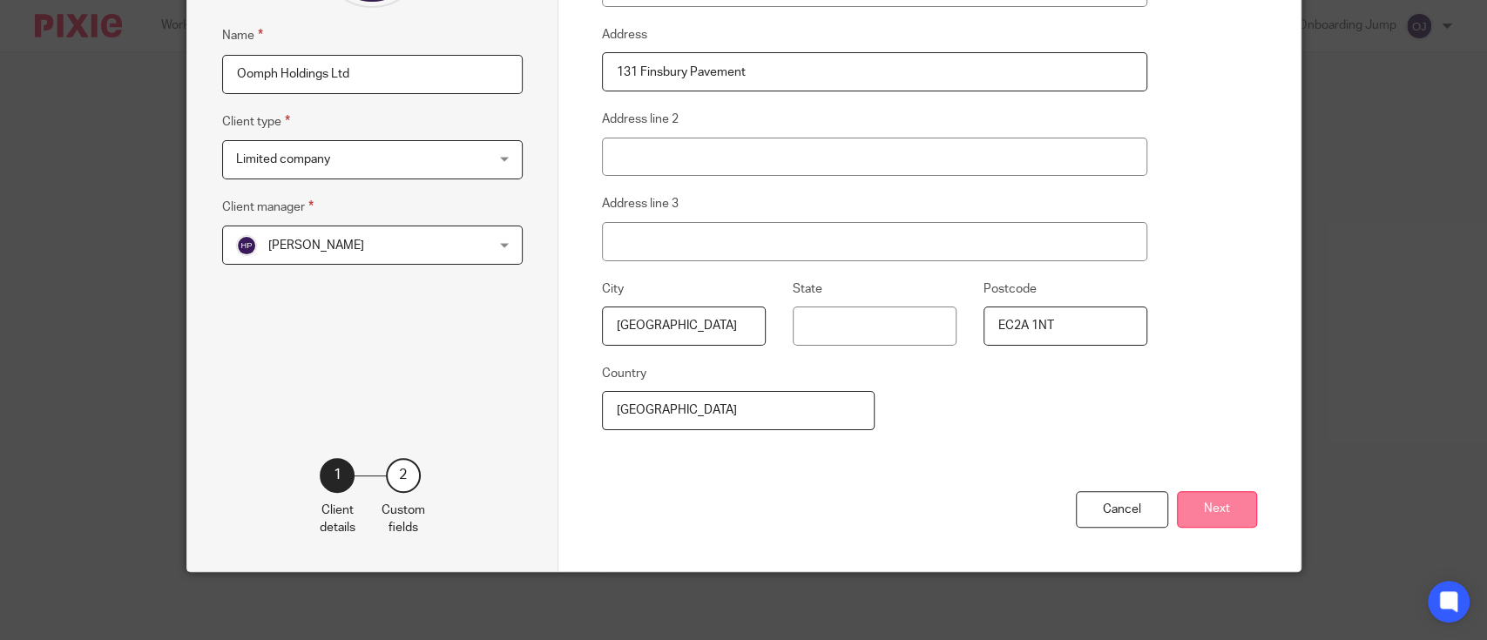
click at [1195, 503] on button "Next" at bounding box center [1217, 509] width 80 height 37
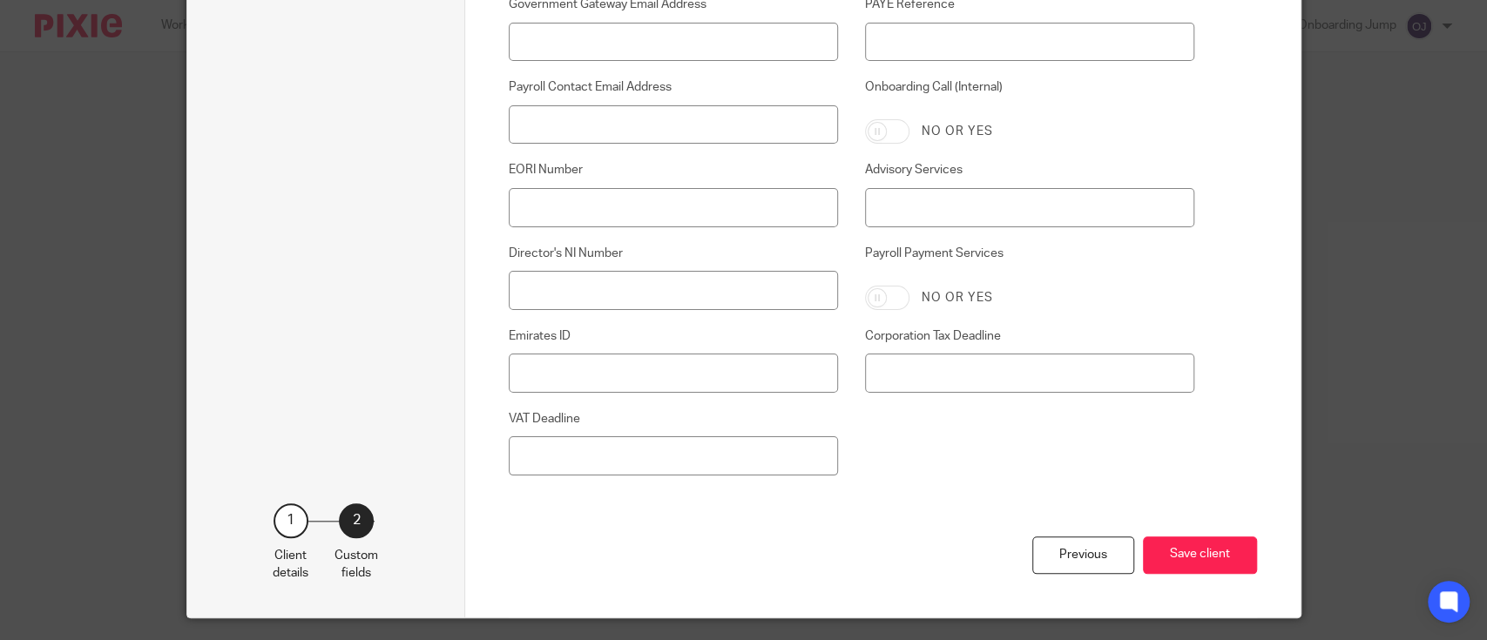
scroll to position [1028, 0]
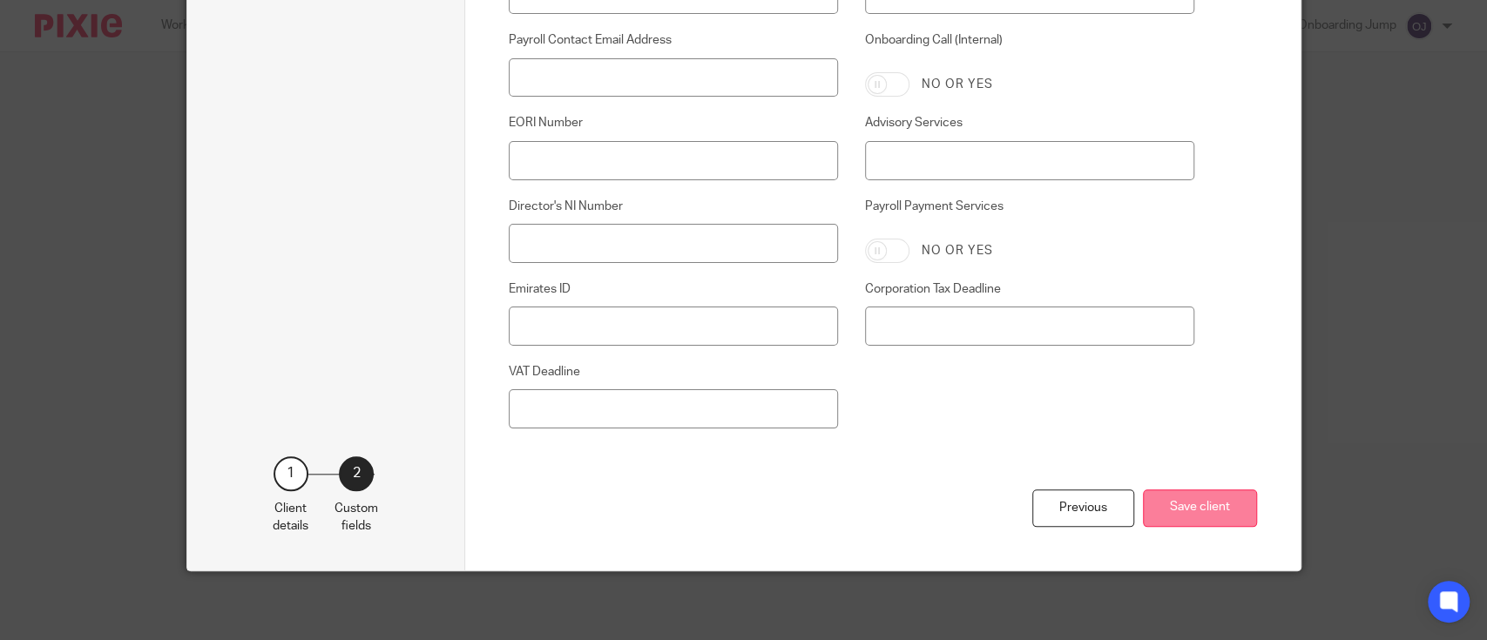
click at [1189, 505] on button "Save client" at bounding box center [1200, 508] width 114 height 37
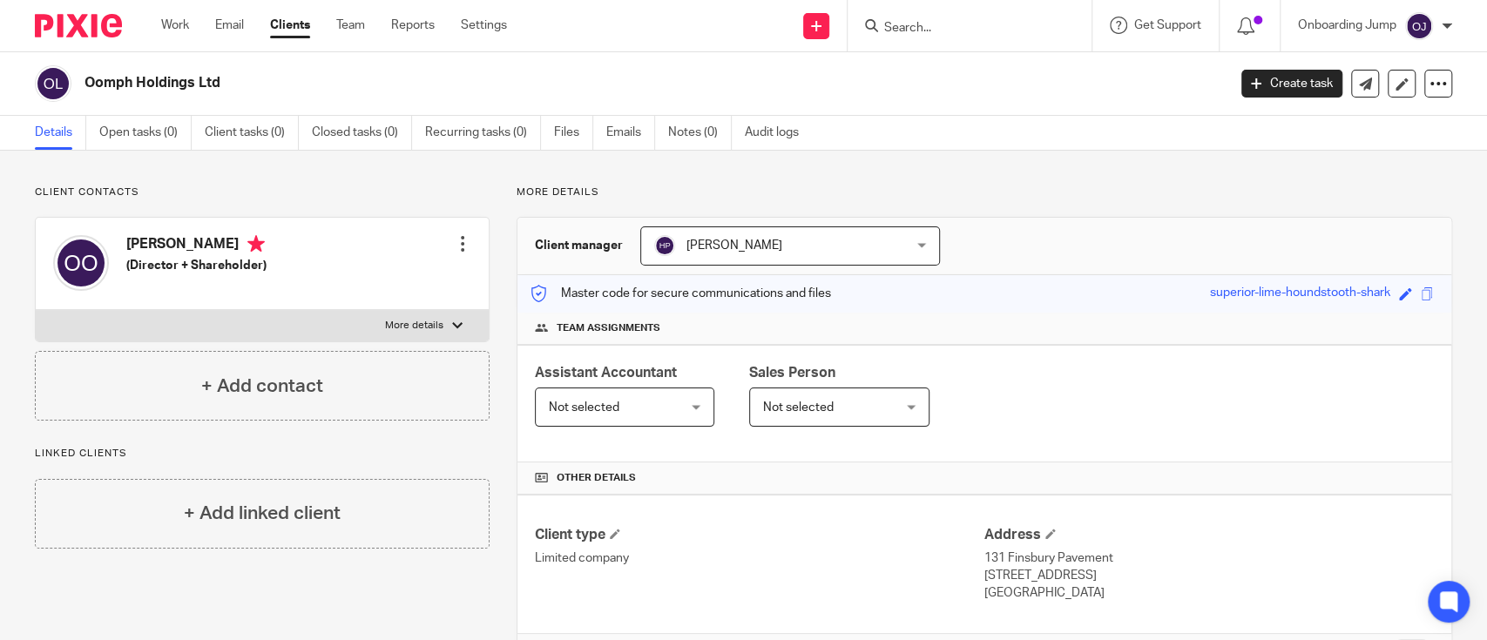
drag, startPoint x: 228, startPoint y: 80, endPoint x: 43, endPoint y: 73, distance: 185.7
click at [43, 73] on div "Oomph Holdings Ltd" at bounding box center [625, 83] width 1181 height 37
copy div "Oomph Holdings Ltd"
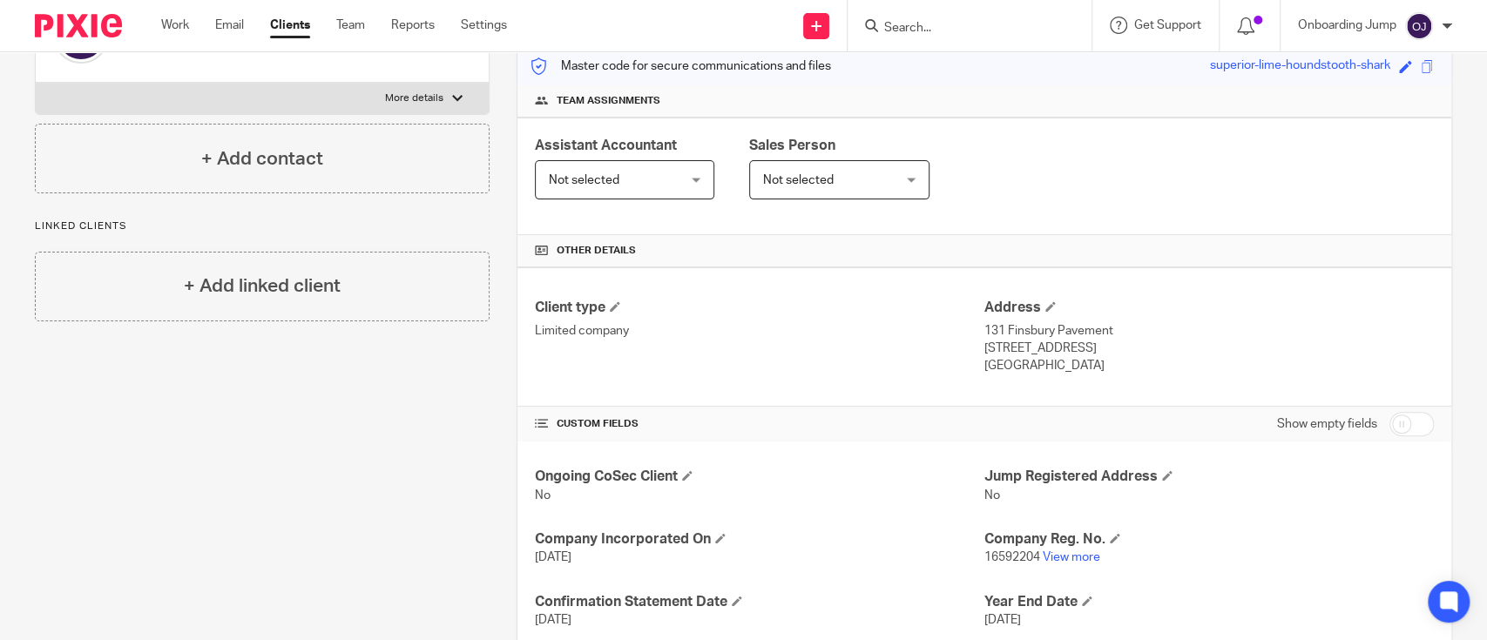
scroll to position [340, 0]
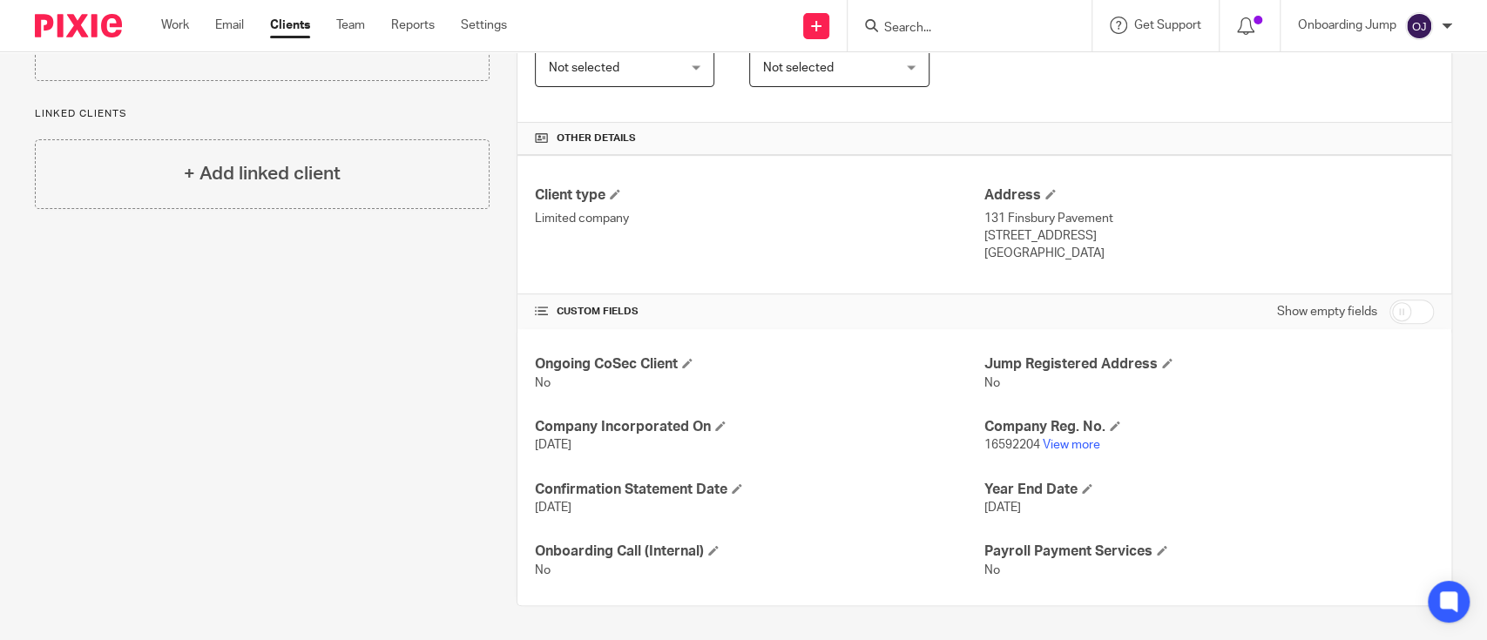
click at [1397, 310] on input "checkbox" at bounding box center [1412, 312] width 44 height 24
checkbox input "true"
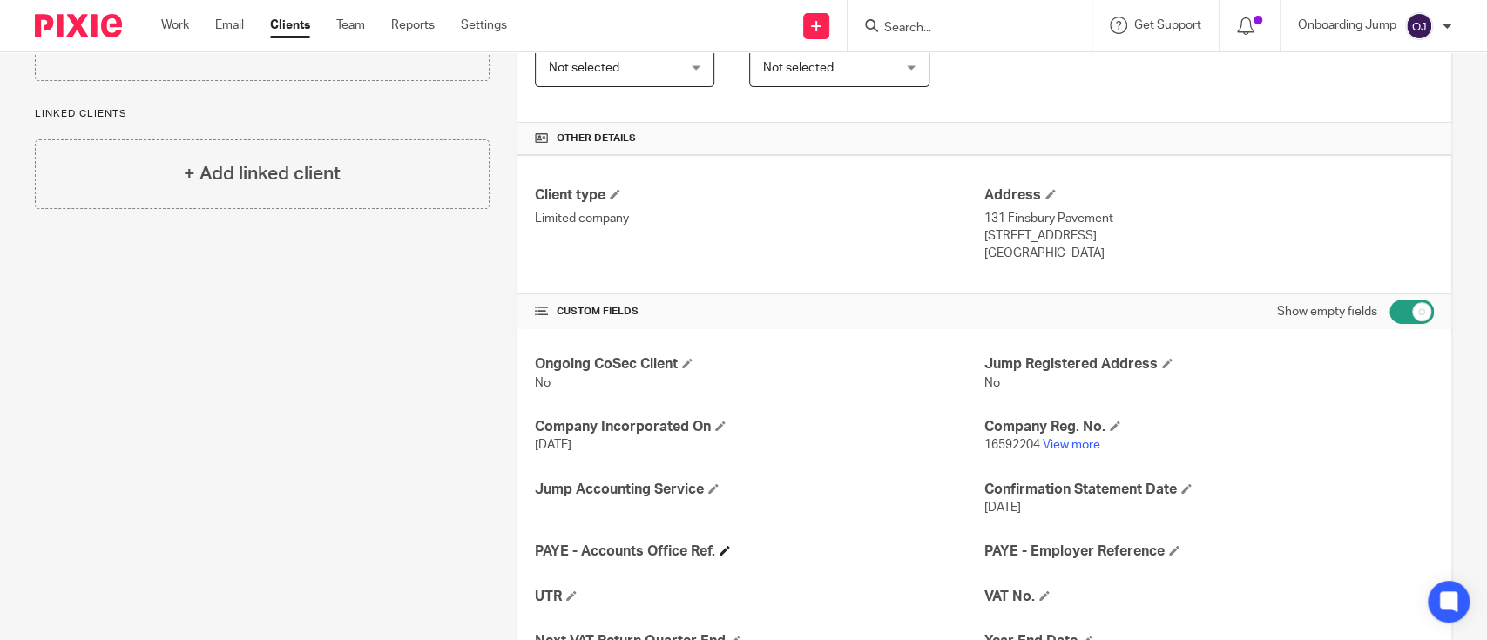
scroll to position [453, 0]
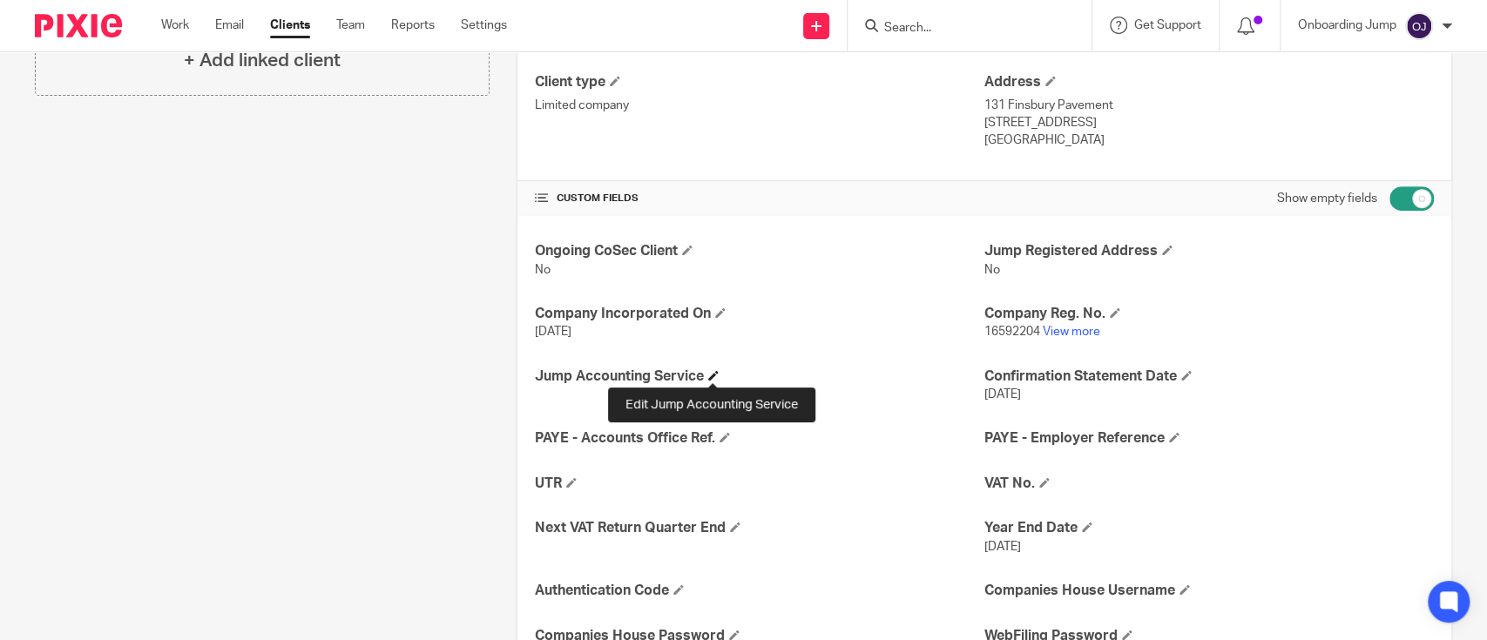
click at [711, 376] on span at bounding box center [713, 375] width 10 height 10
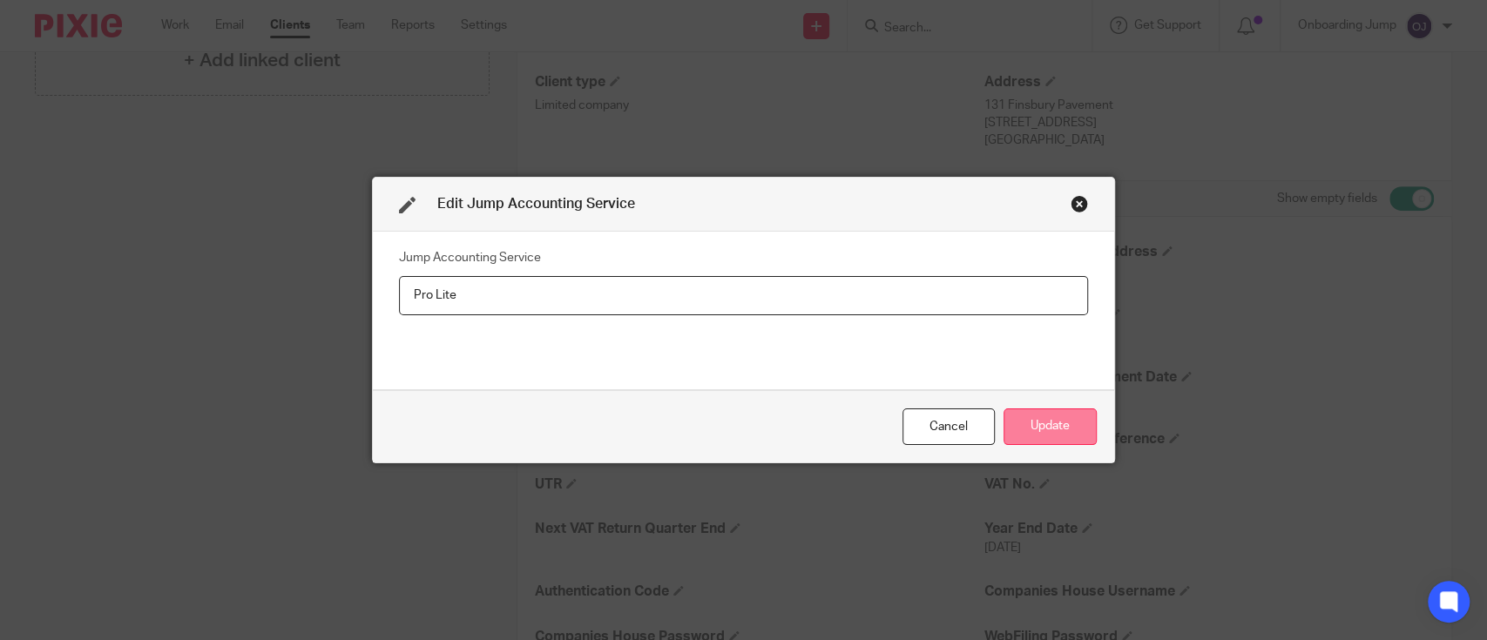
type input "Pro Lite"
click at [1059, 423] on button "Update" at bounding box center [1050, 427] width 93 height 37
